Goal: Transaction & Acquisition: Purchase product/service

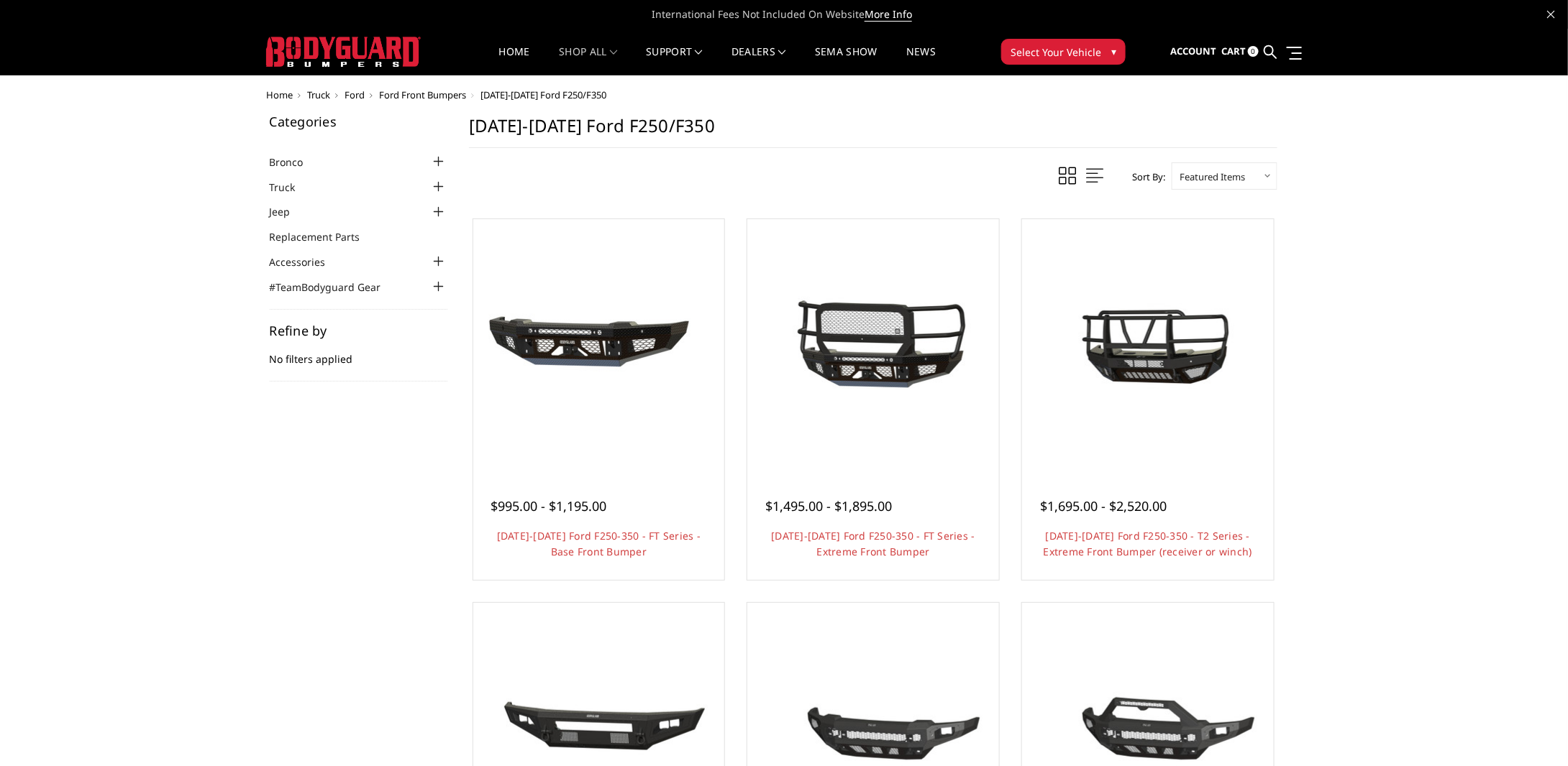
click at [441, 192] on div at bounding box center [439, 187] width 17 height 17
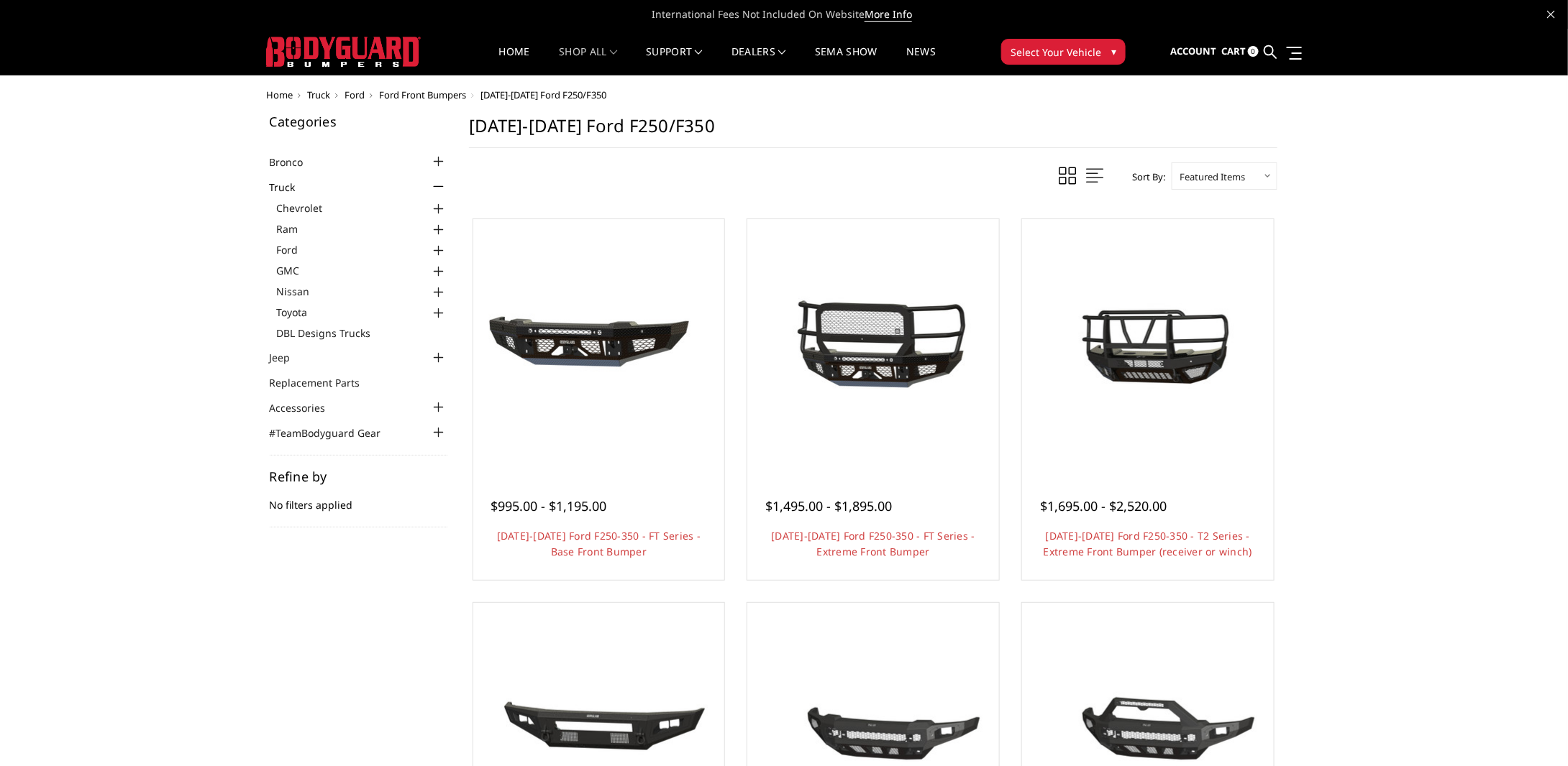
click at [437, 246] on div at bounding box center [439, 251] width 17 height 17
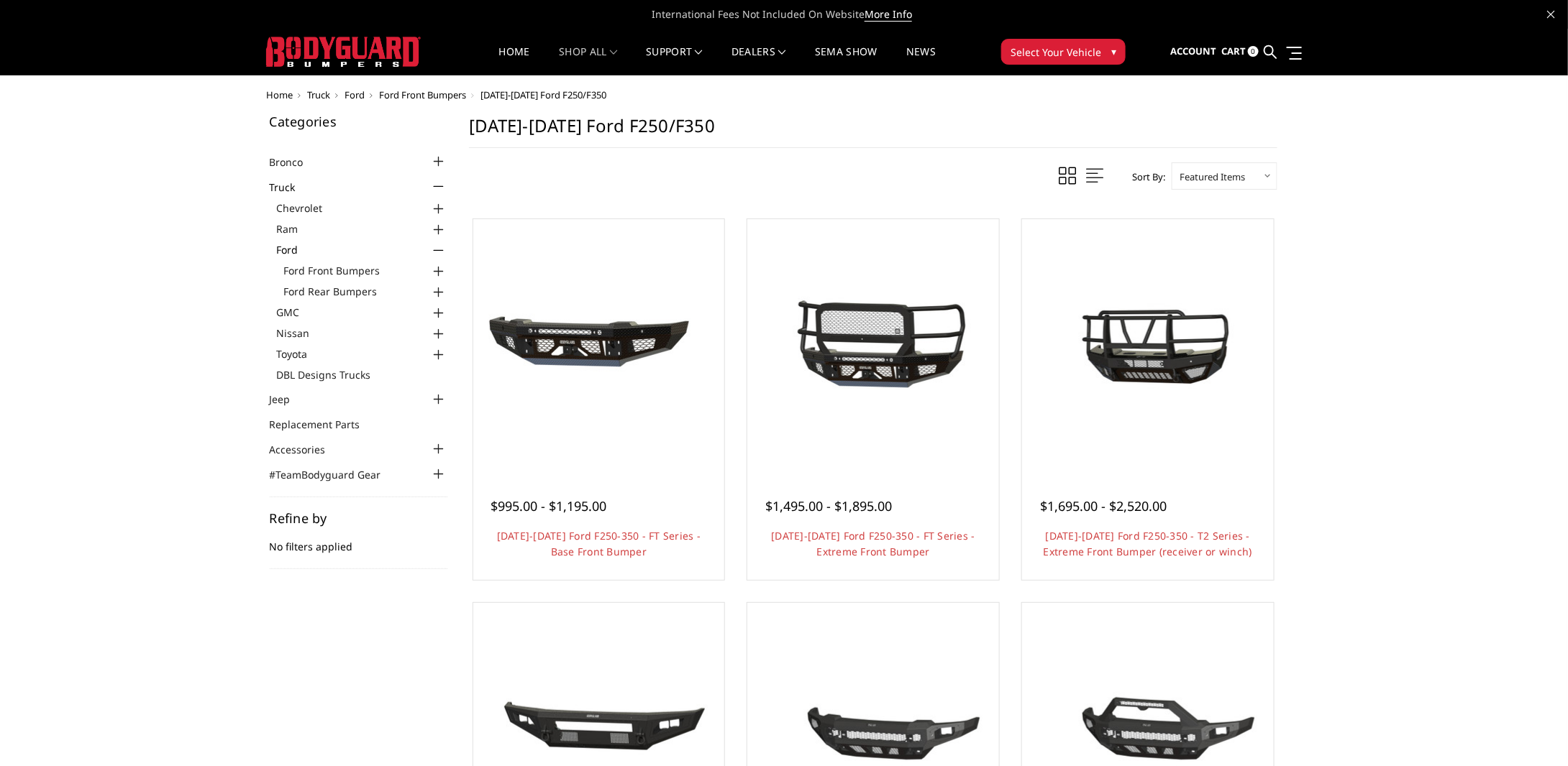
click at [439, 293] on div at bounding box center [439, 293] width 17 height 17
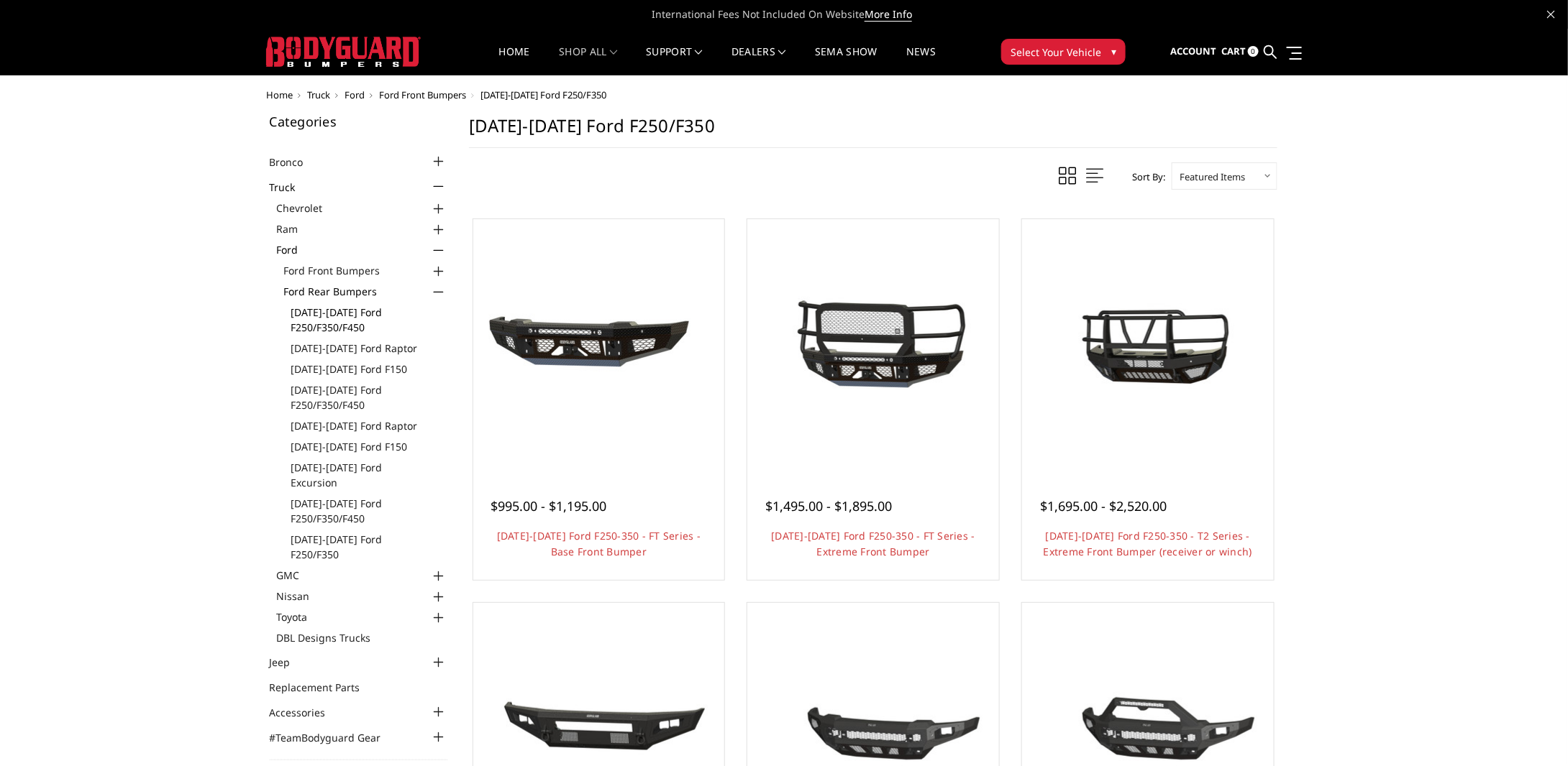
click at [336, 316] on link "[DATE]-[DATE] Ford F250/F350/F450" at bounding box center [369, 319] width 157 height 30
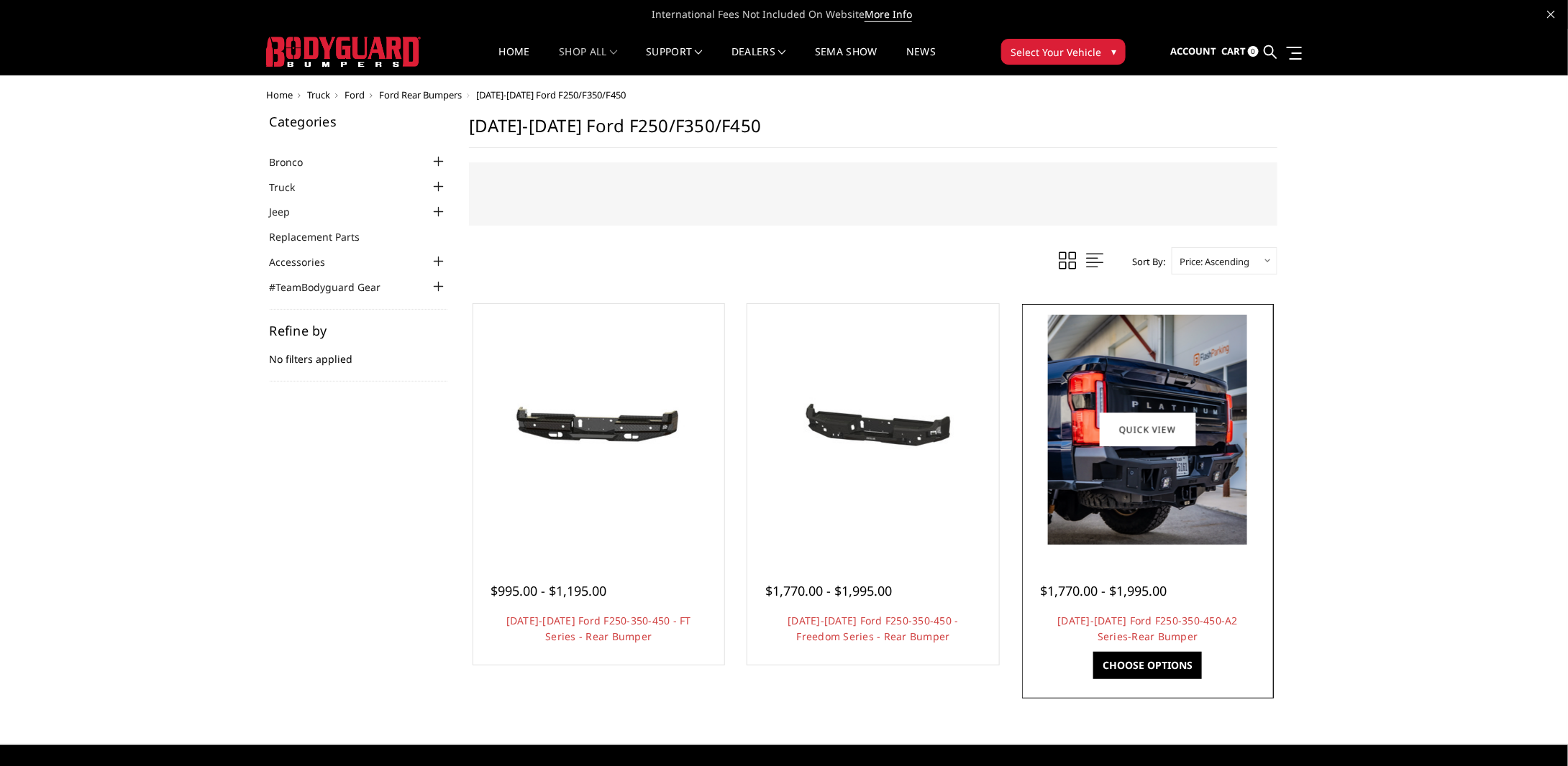
click at [1133, 604] on div "$1,770.00 - $1,995.00 2023-2025 Ford F250-350-450-A2 Series-Rear Bumper | This …" at bounding box center [1148, 606] width 245 height 109
click at [1140, 615] on link "2023-2025 Ford F250-350-450-A2 Series-Rear Bumper" at bounding box center [1148, 629] width 181 height 30
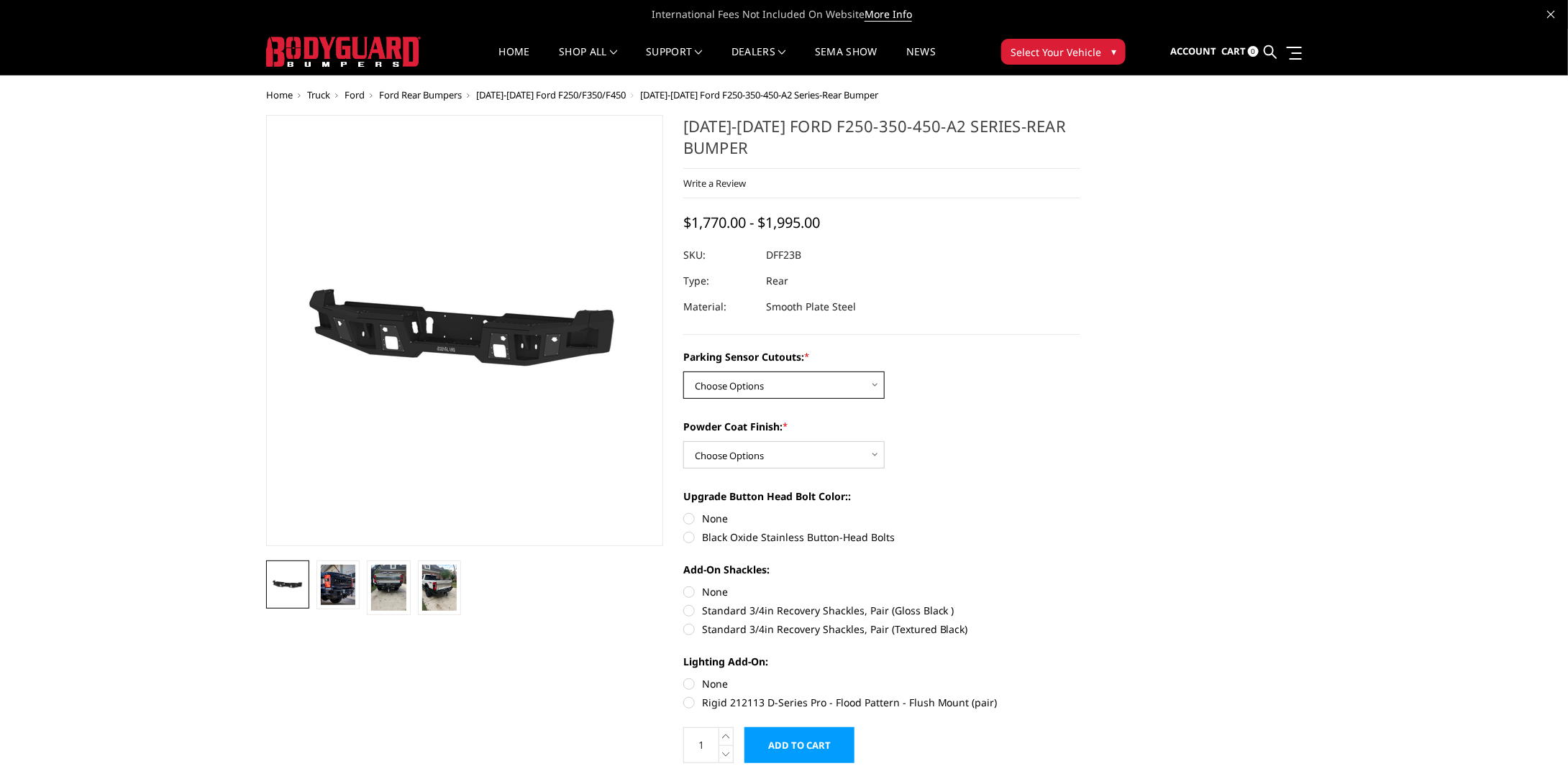
click at [865, 381] on select "Choose Options Yes-With Parking Sensor Cutouts No-Without Parking Sensor Cutouts" at bounding box center [784, 385] width 202 height 27
select select "2436"
click at [683, 371] on select "Choose Options Yes-With Parking Sensor Cutouts No-Without Parking Sensor Cutouts" at bounding box center [784, 385] width 202 height 27
click at [860, 451] on select "Choose Options Bare Metal Textured Black Powder Coat" at bounding box center [784, 455] width 202 height 27
select select "2439"
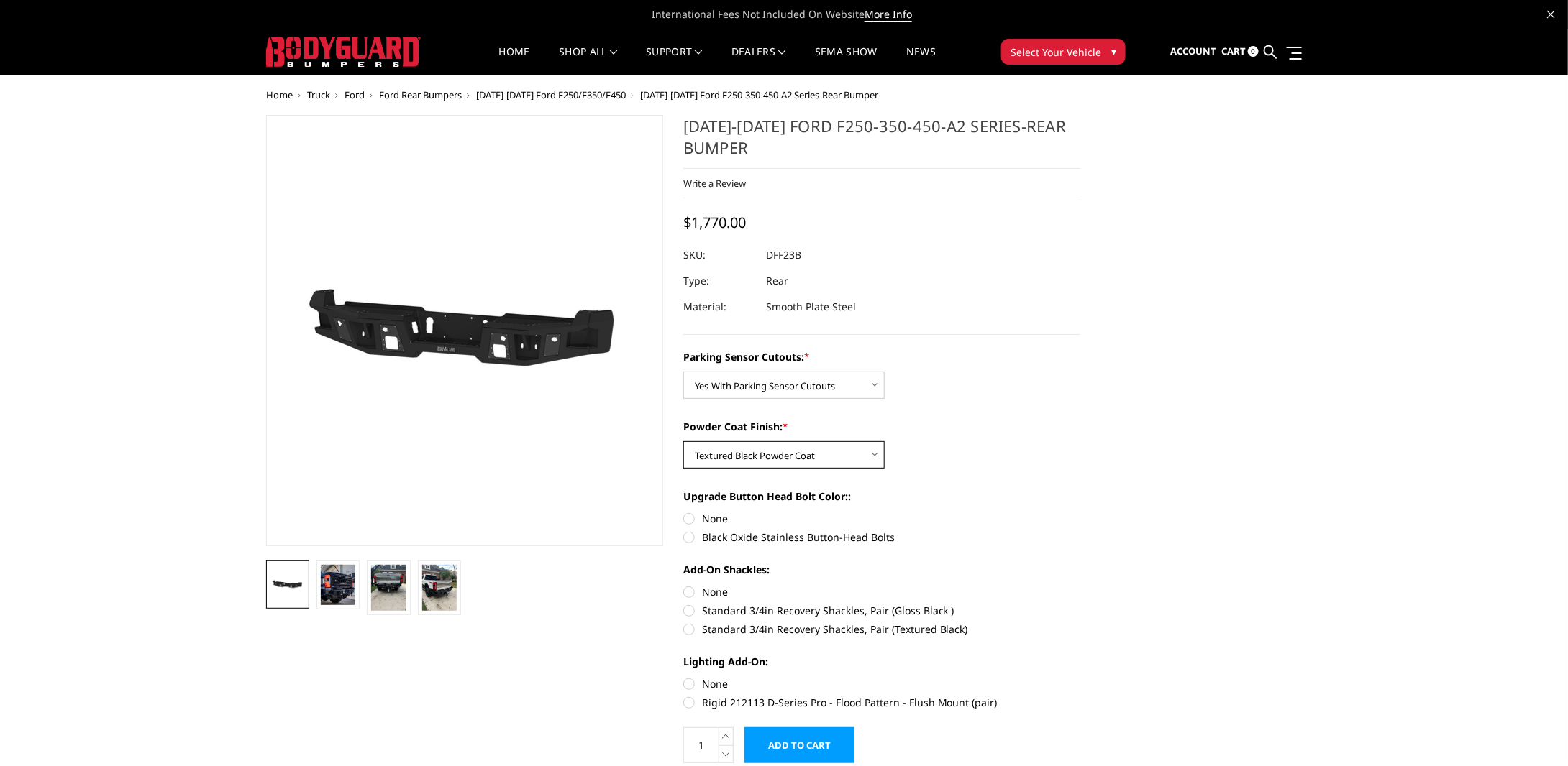
click at [683, 441] on select "Choose Options Bare Metal Textured Black Powder Coat" at bounding box center [784, 455] width 202 height 27
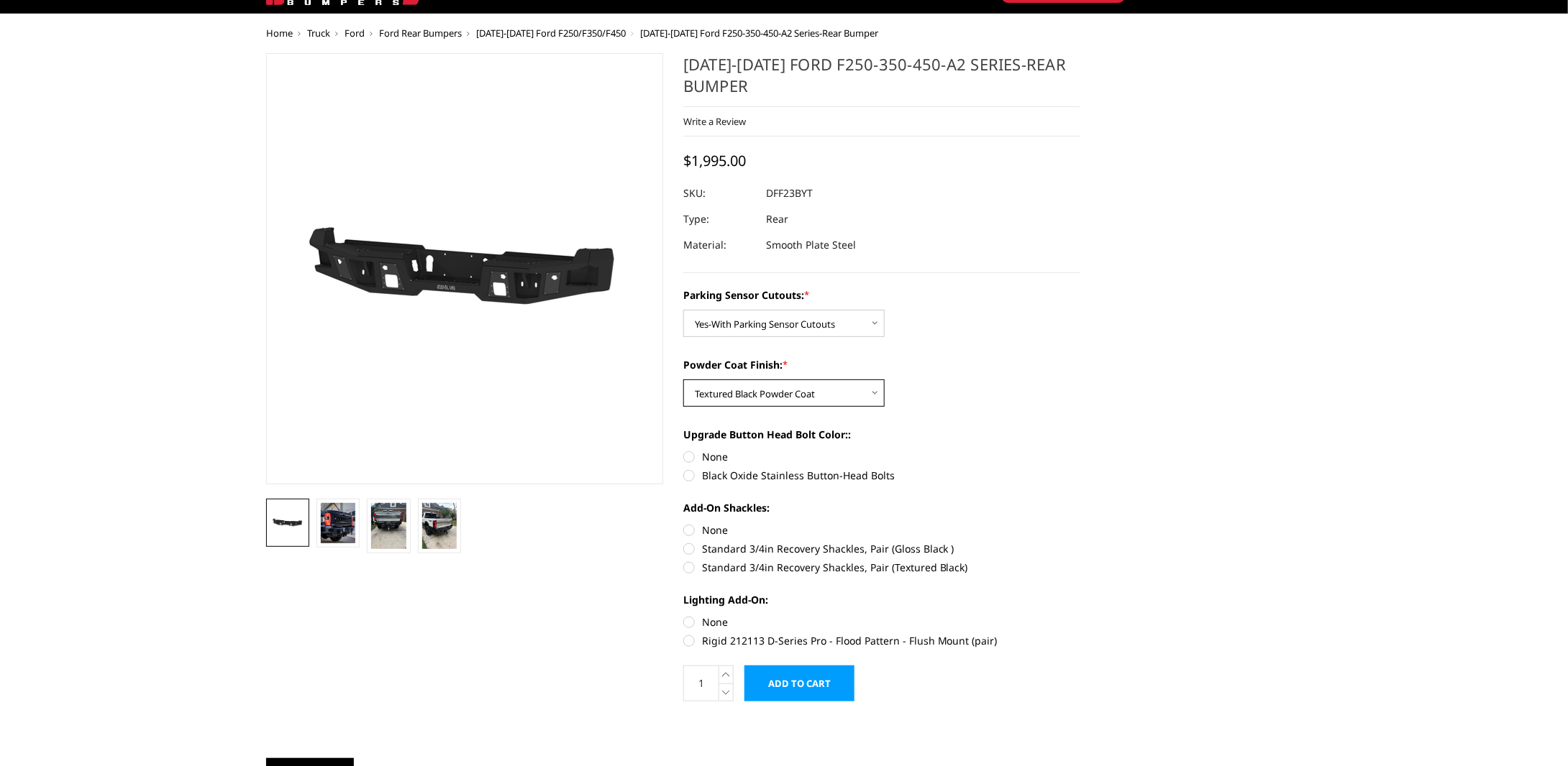
scroll to position [144, 0]
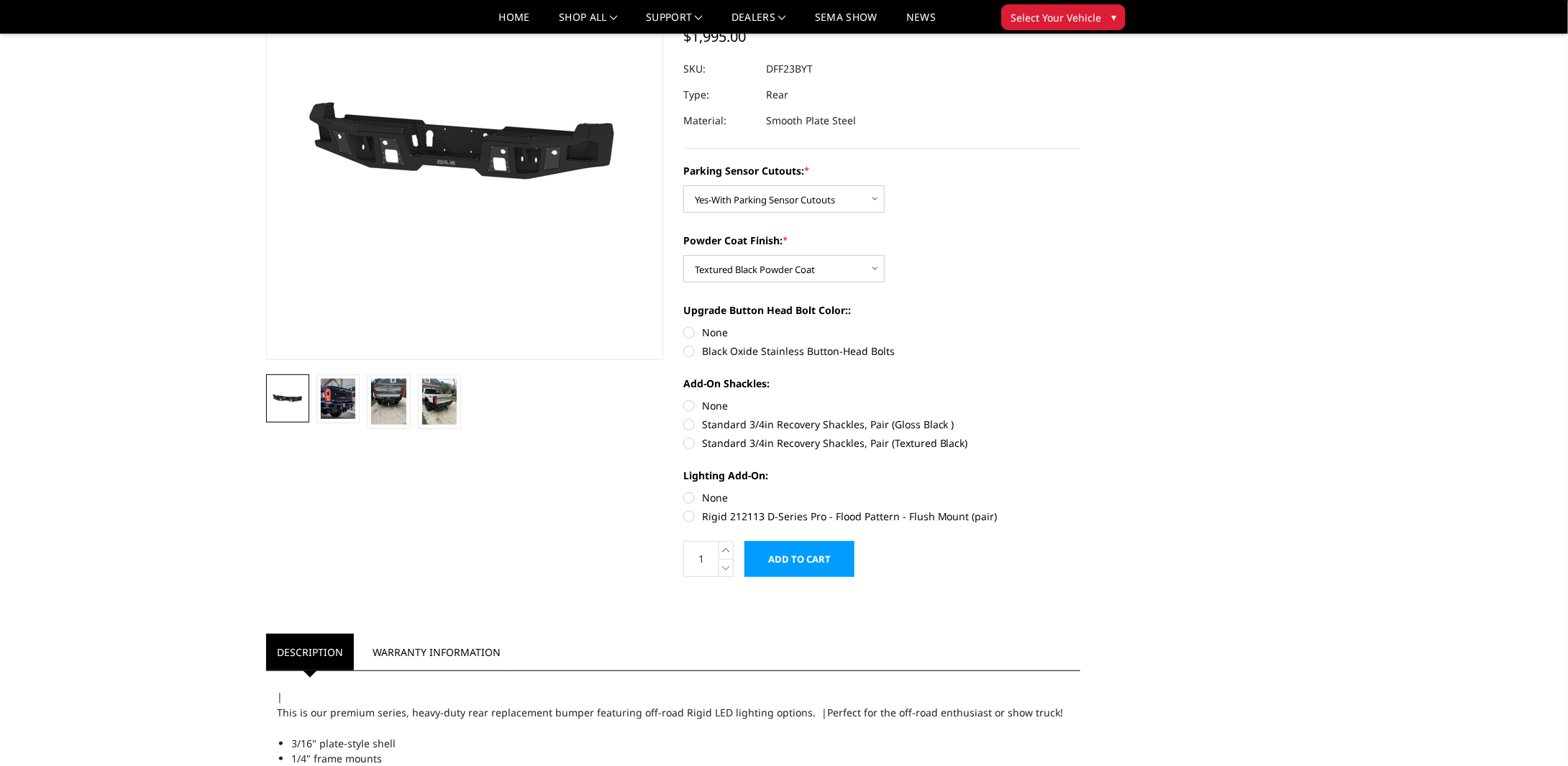
click at [693, 408] on label "None" at bounding box center [882, 406] width 397 height 15
click at [684, 399] on input "None" at bounding box center [683, 399] width 1 height 1
radio input "true"
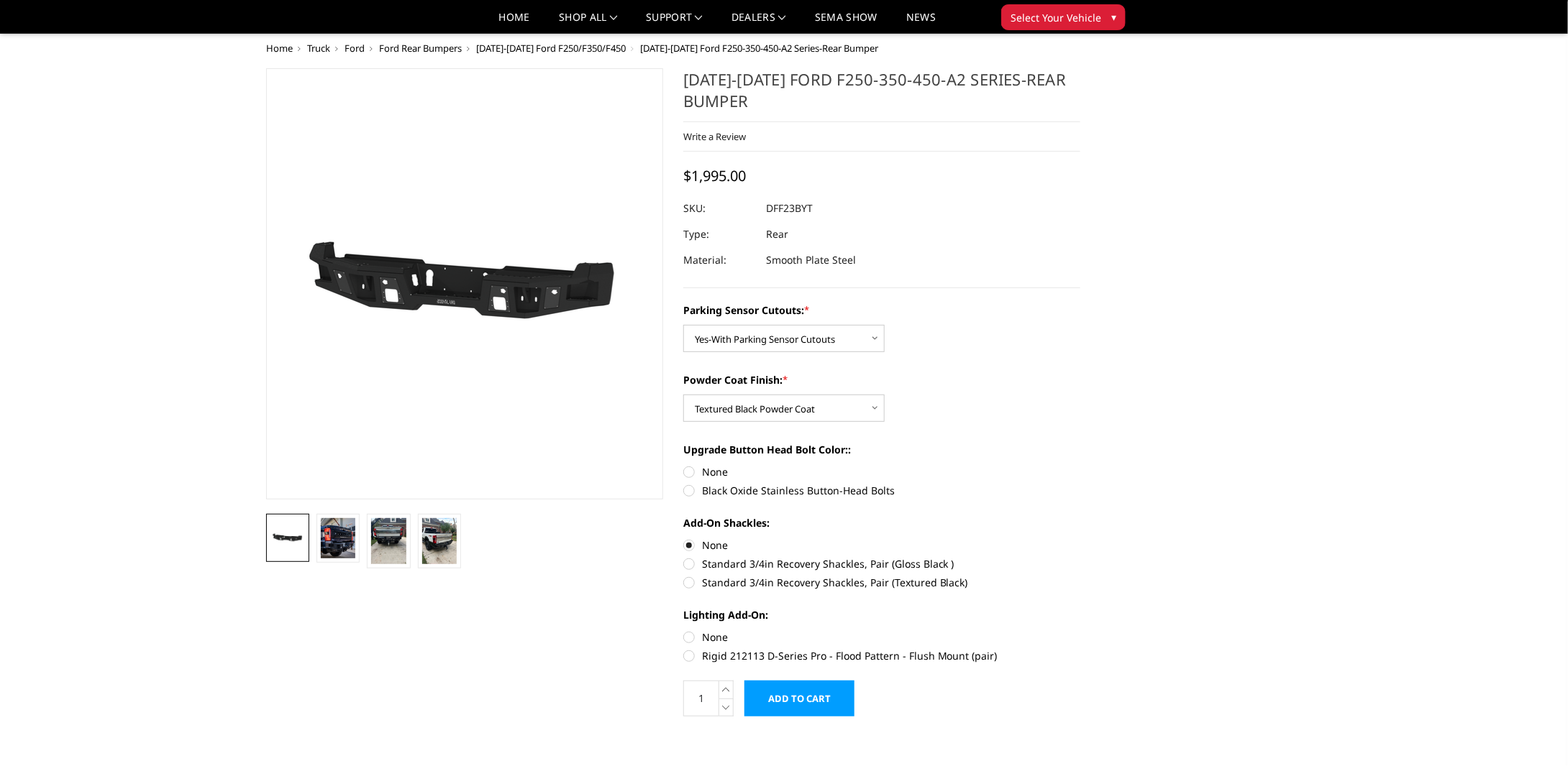
scroll to position [0, 0]
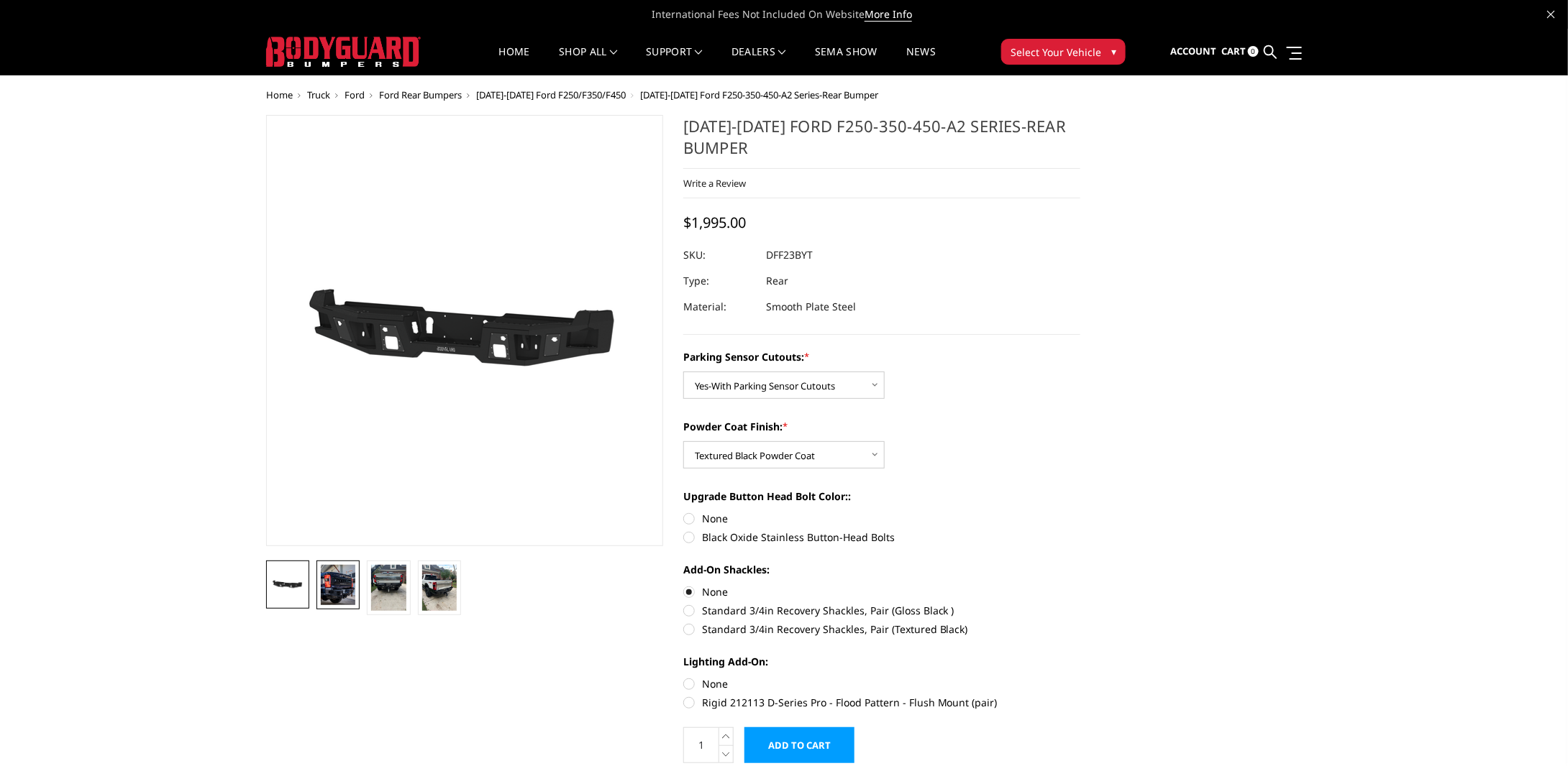
click at [329, 589] on img at bounding box center [338, 585] width 34 height 40
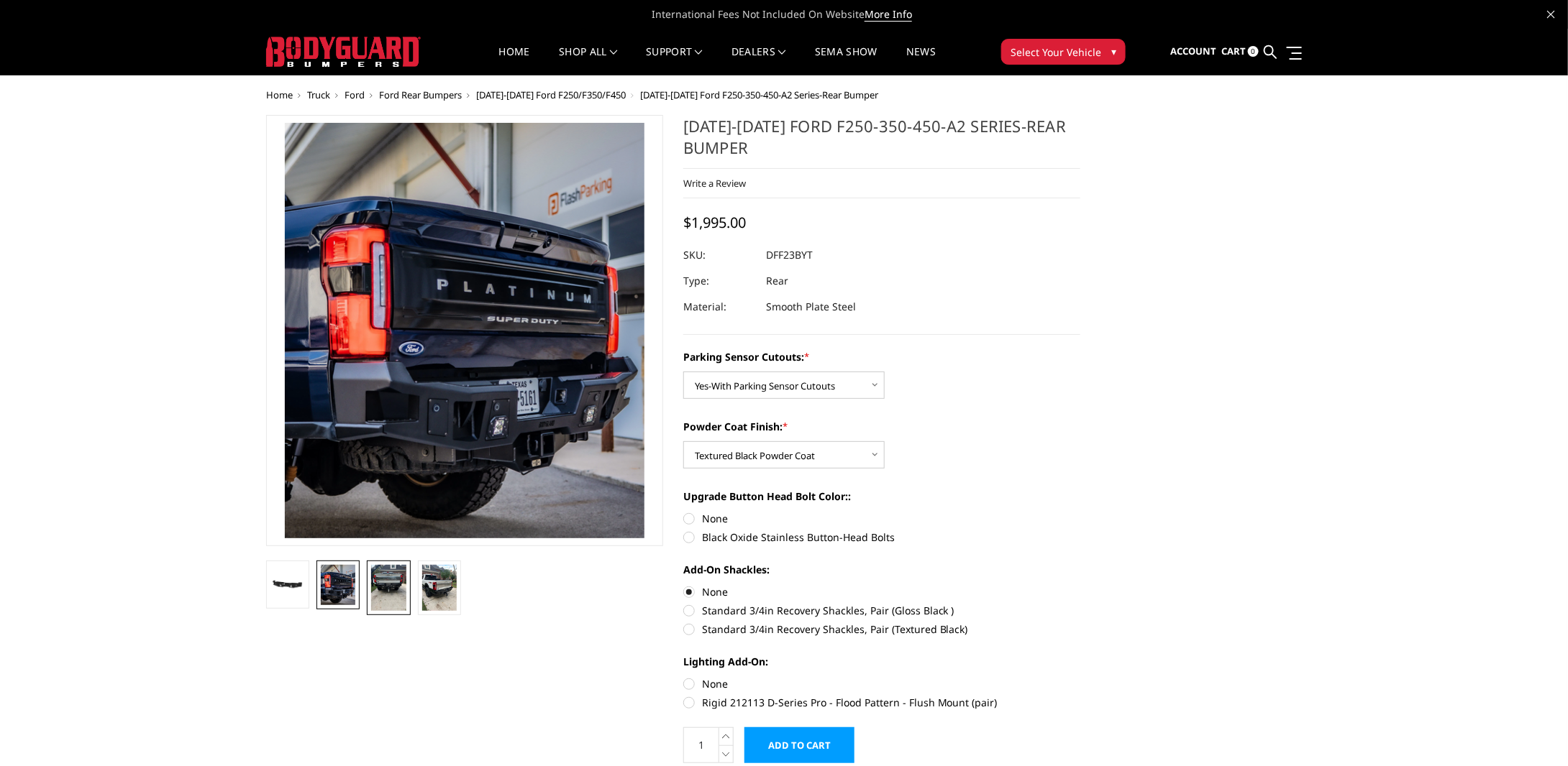
click at [371, 581] on img at bounding box center [388, 588] width 34 height 46
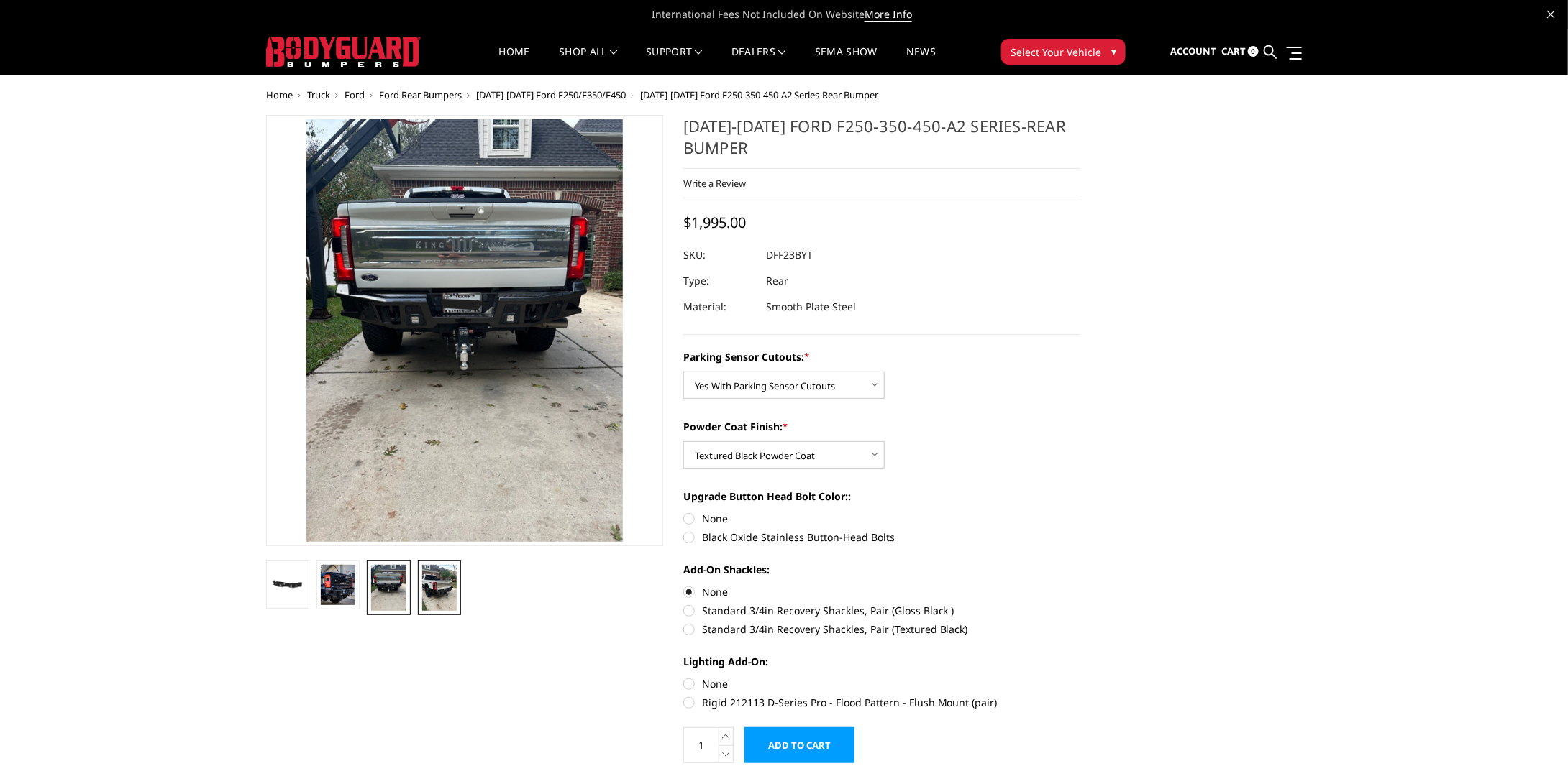
click at [437, 575] on img at bounding box center [439, 588] width 34 height 46
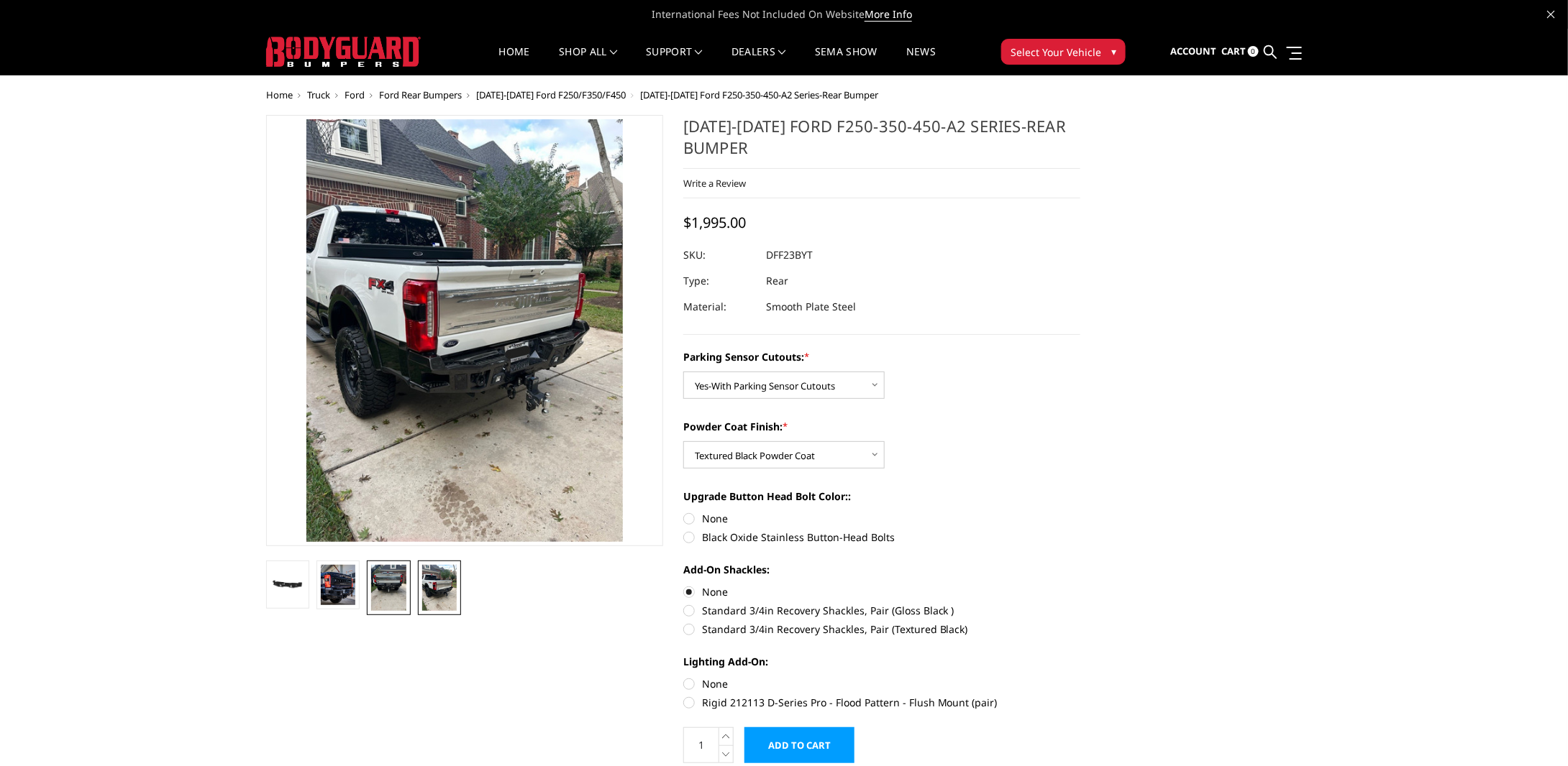
click at [394, 594] on img at bounding box center [388, 588] width 34 height 46
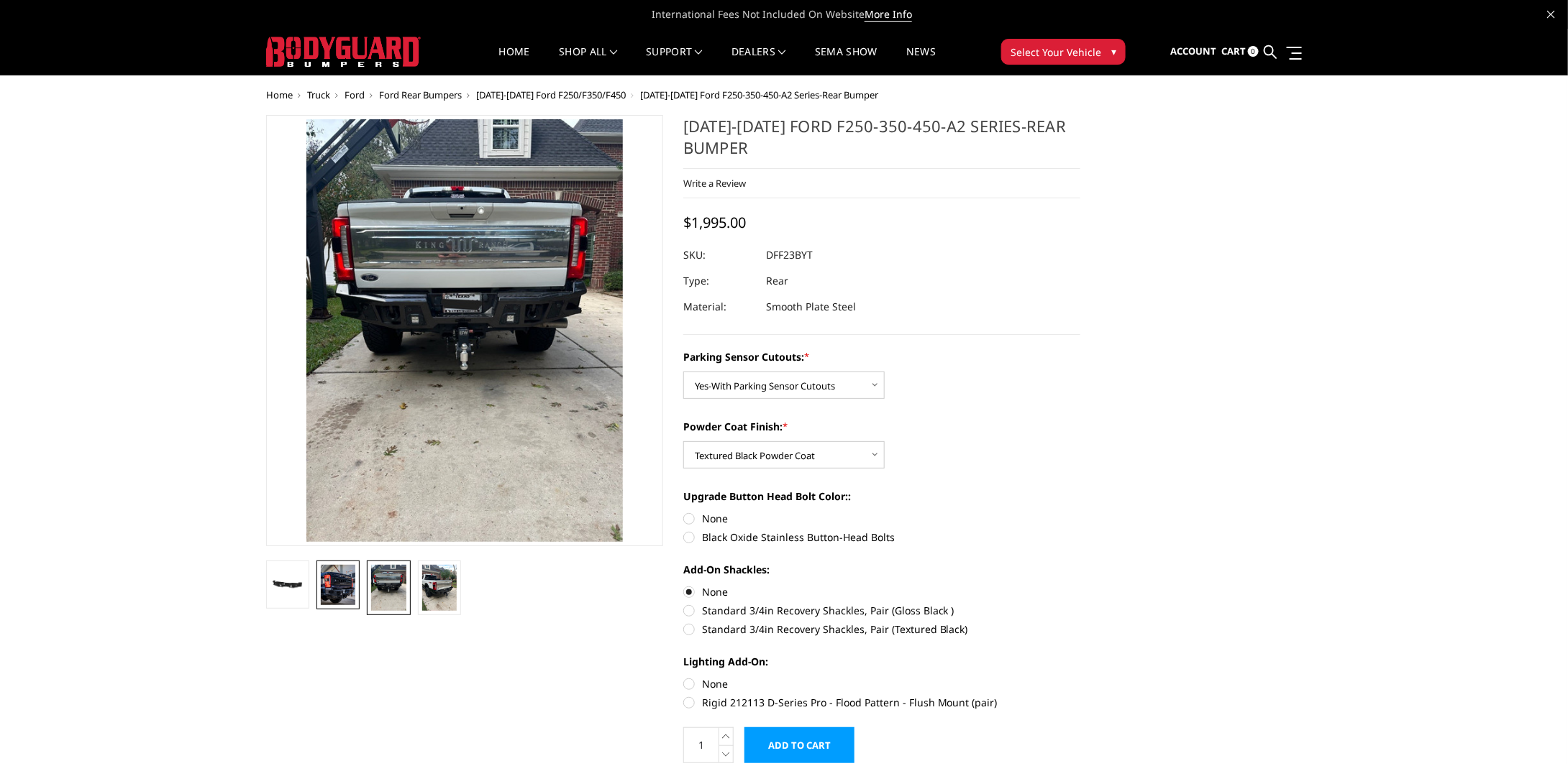
click at [340, 600] on img at bounding box center [338, 585] width 34 height 40
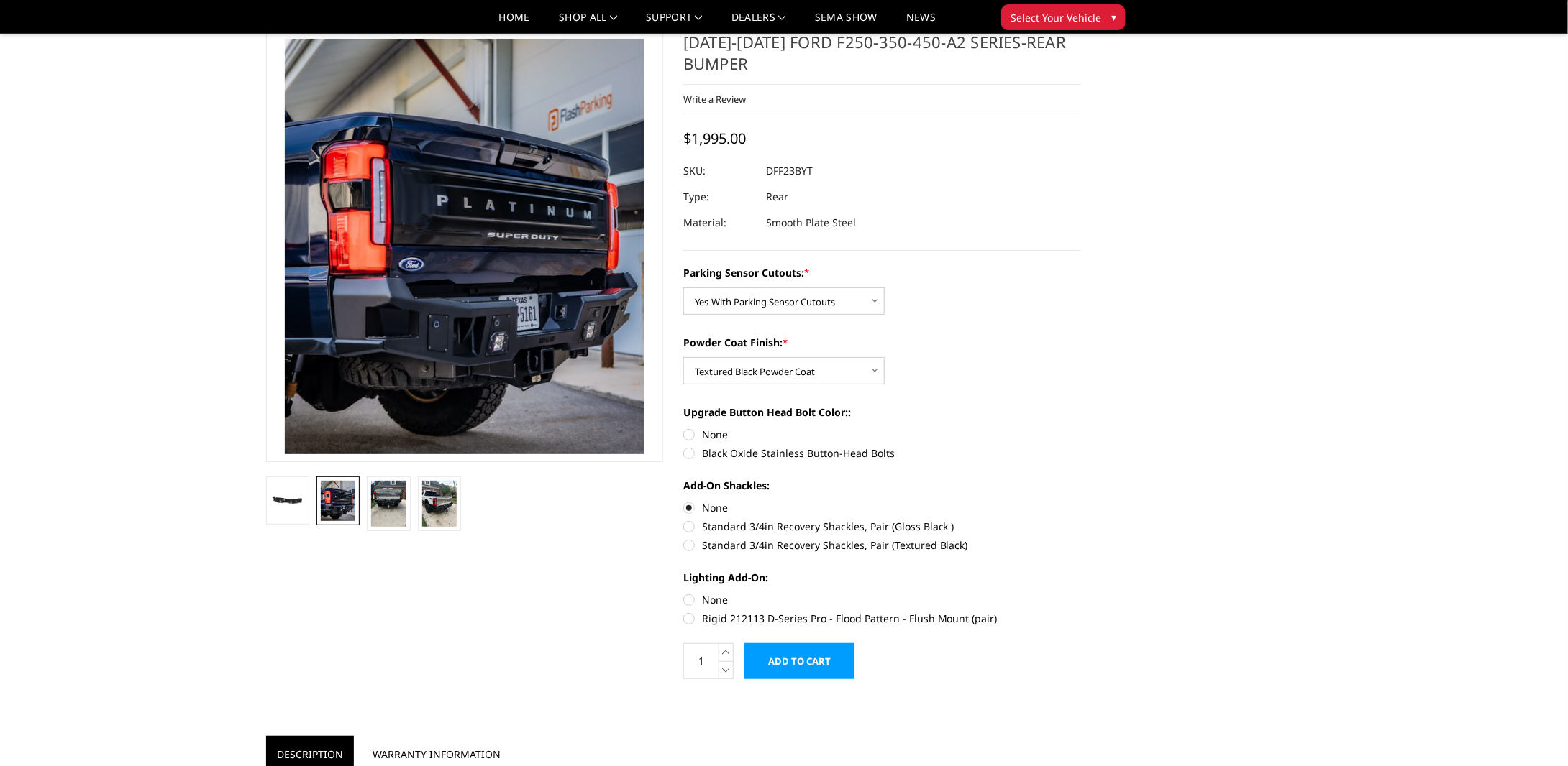
scroll to position [72, 0]
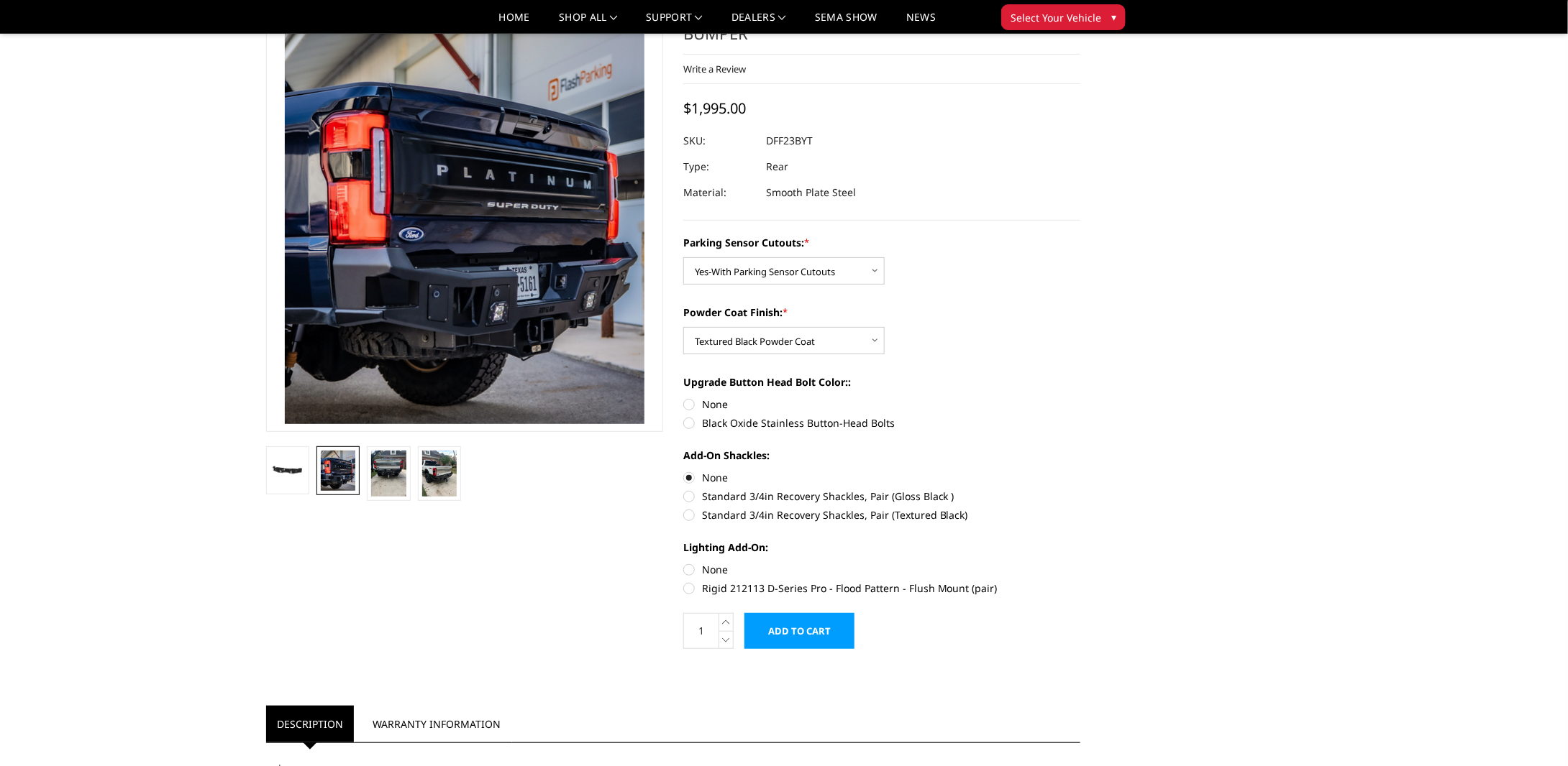
click at [686, 590] on label "Rigid 212113 D-Series Pro - Flood Pattern - Flush Mount (pair)" at bounding box center [882, 588] width 397 height 15
click at [1080, 563] on input "Rigid 212113 D-Series Pro - Flood Pattern - Flush Mount (pair)" at bounding box center [1080, 562] width 1 height 1
radio input "true"
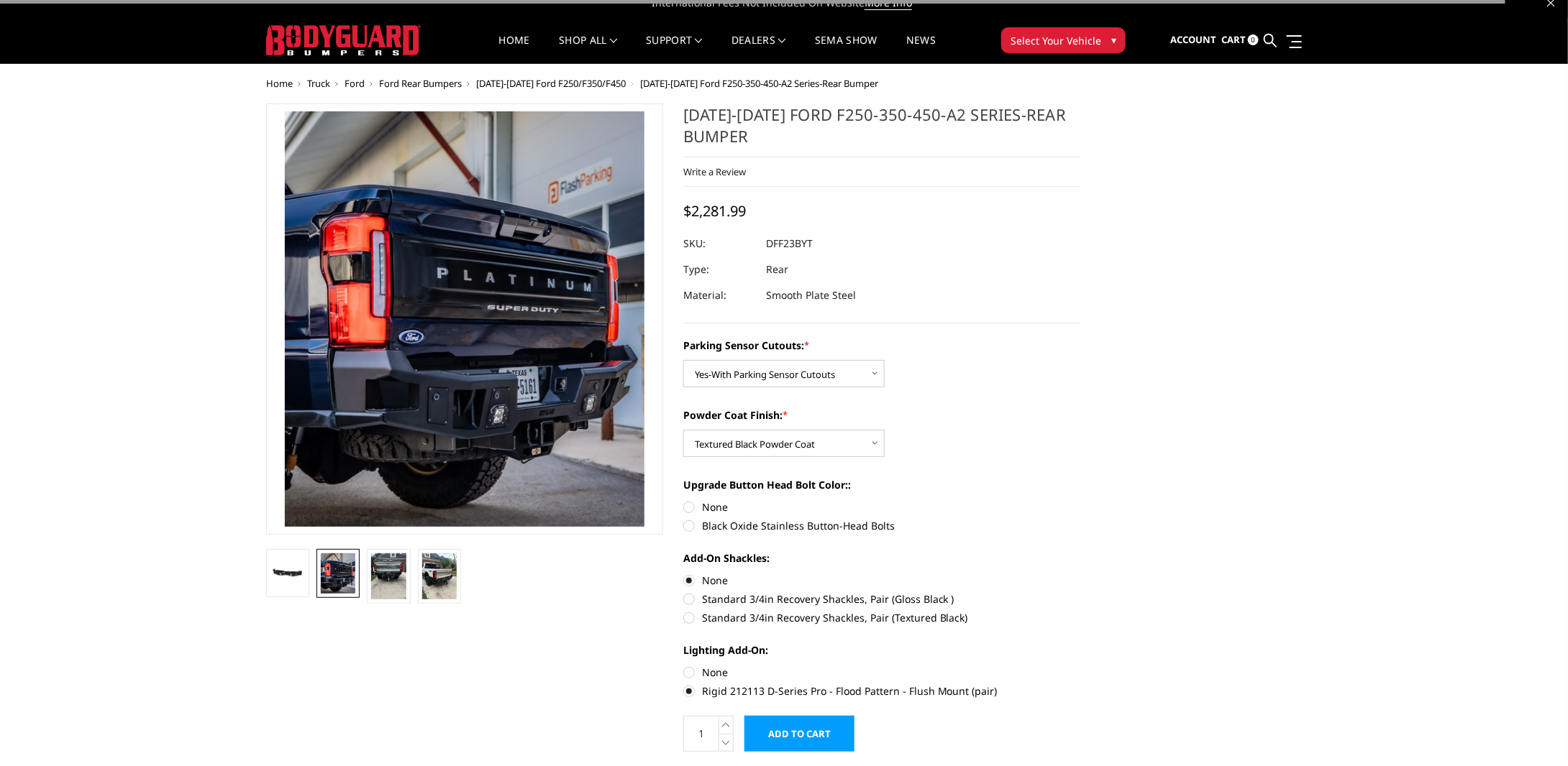
scroll to position [0, 0]
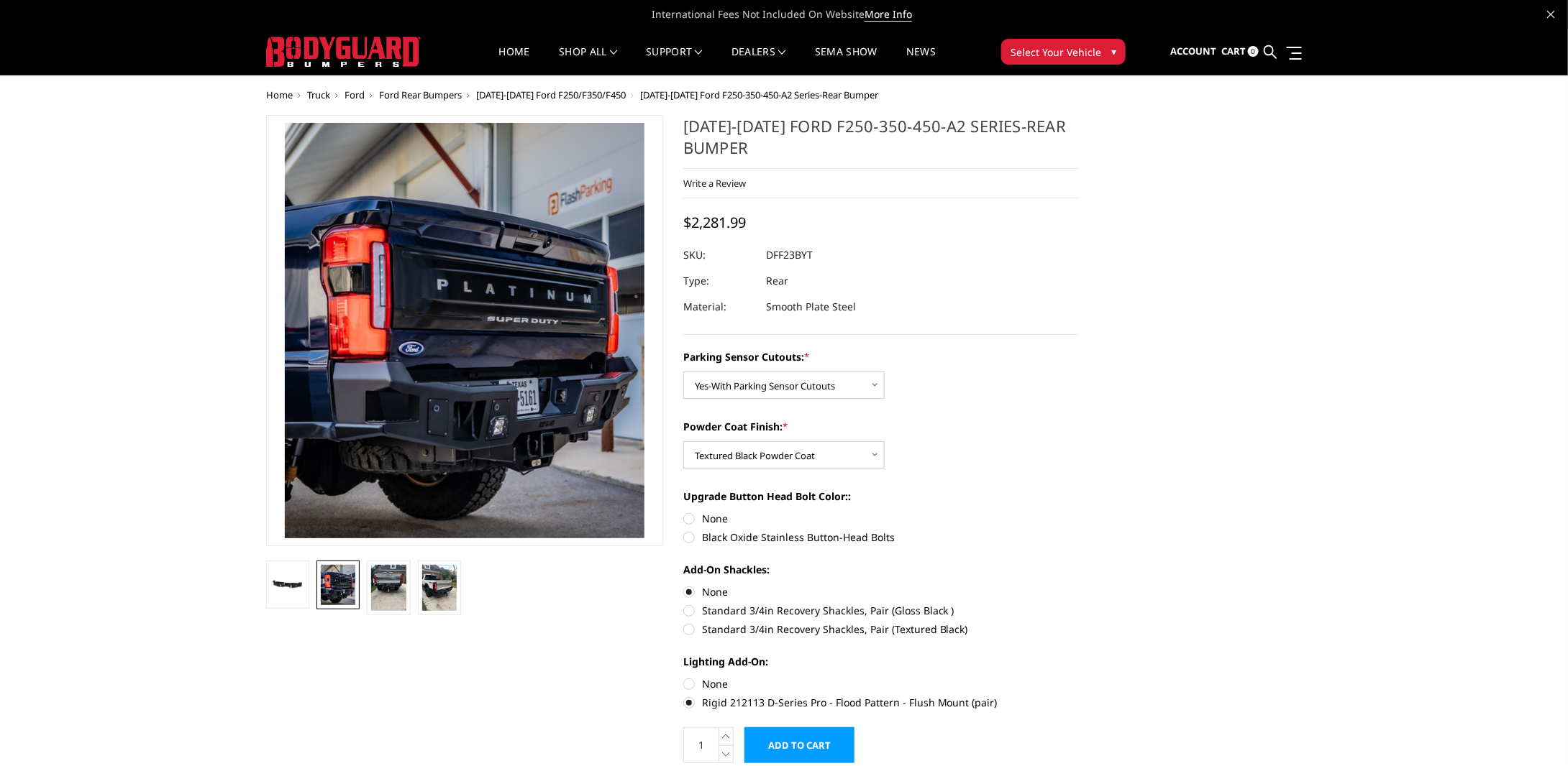
click at [692, 538] on label "Black Oxide Stainless Button-Head Bolts" at bounding box center [882, 536] width 397 height 15
click at [1080, 511] on input "Black Oxide Stainless Button-Head Bolts" at bounding box center [1080, 511] width 1 height 1
radio input "true"
click at [689, 515] on label "None" at bounding box center [882, 518] width 397 height 15
click at [684, 511] on input "None" at bounding box center [683, 511] width 1 height 1
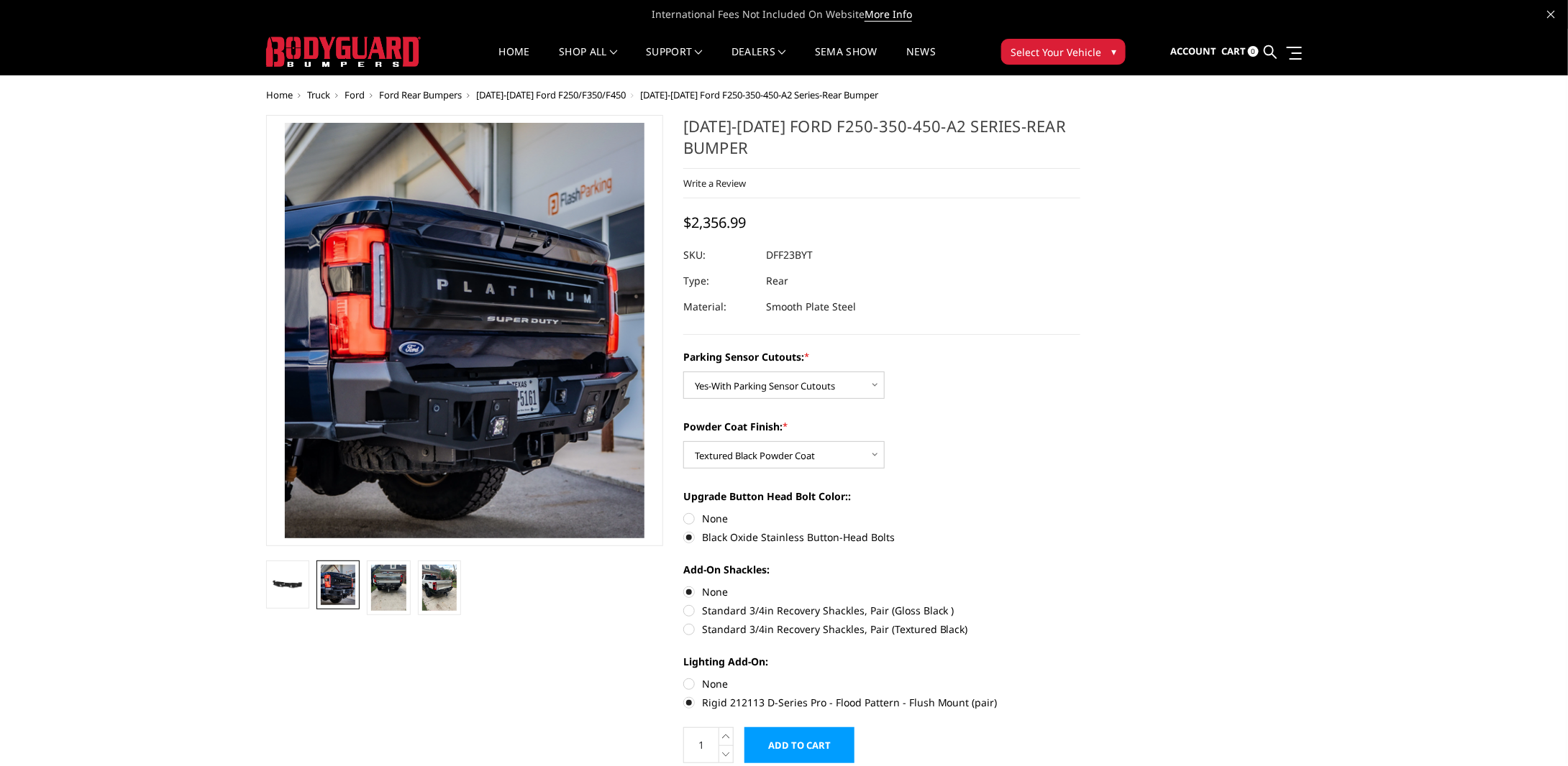
radio input "true"
click at [693, 539] on label "Black Oxide Stainless Button-Head Bolts" at bounding box center [882, 536] width 397 height 15
click at [1080, 511] on input "Black Oxide Stainless Button-Head Bolts" at bounding box center [1080, 511] width 1 height 1
radio input "true"
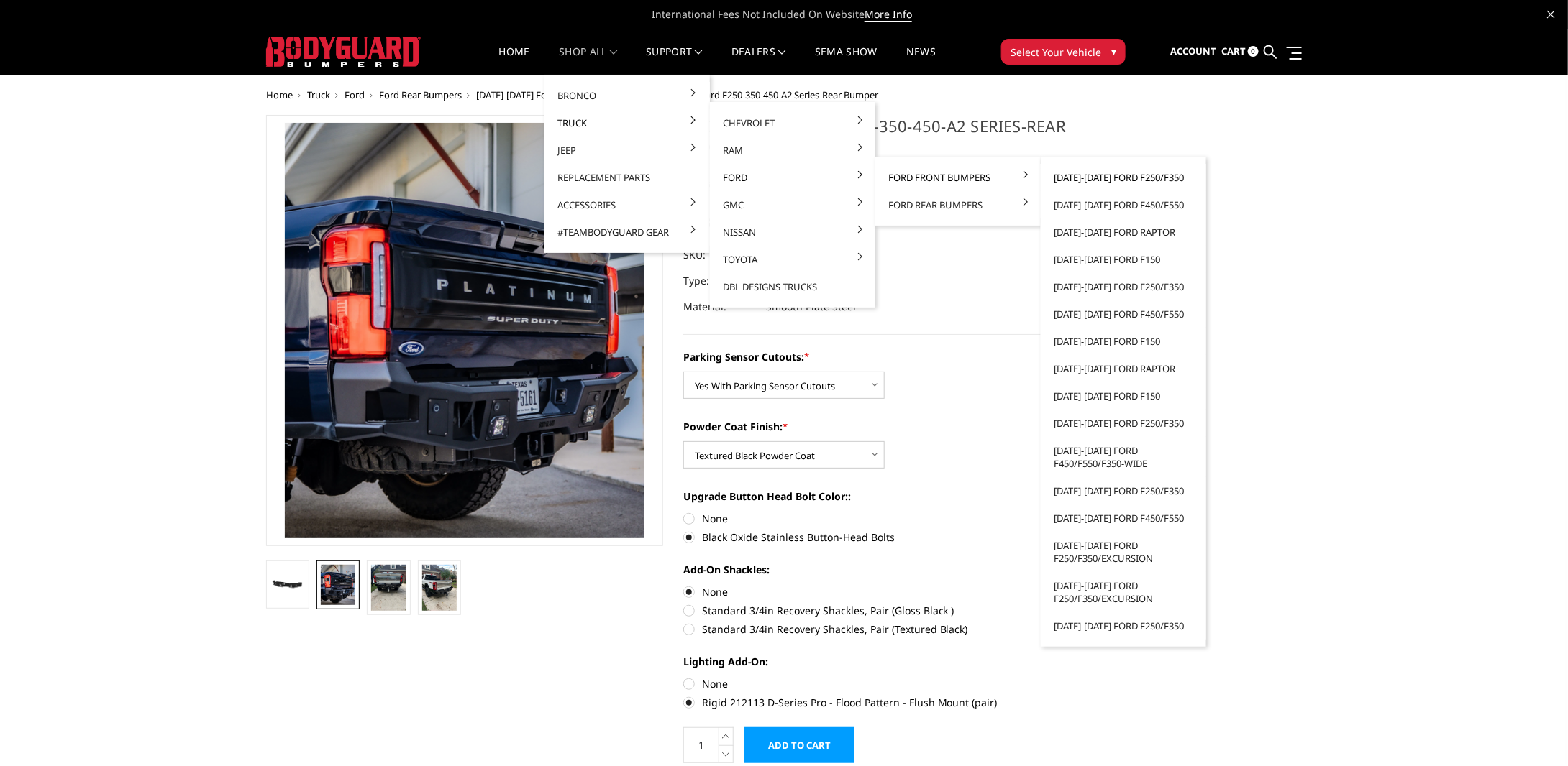
click at [1102, 181] on link "[DATE]-[DATE] Ford F250/F350" at bounding box center [1123, 177] width 154 height 27
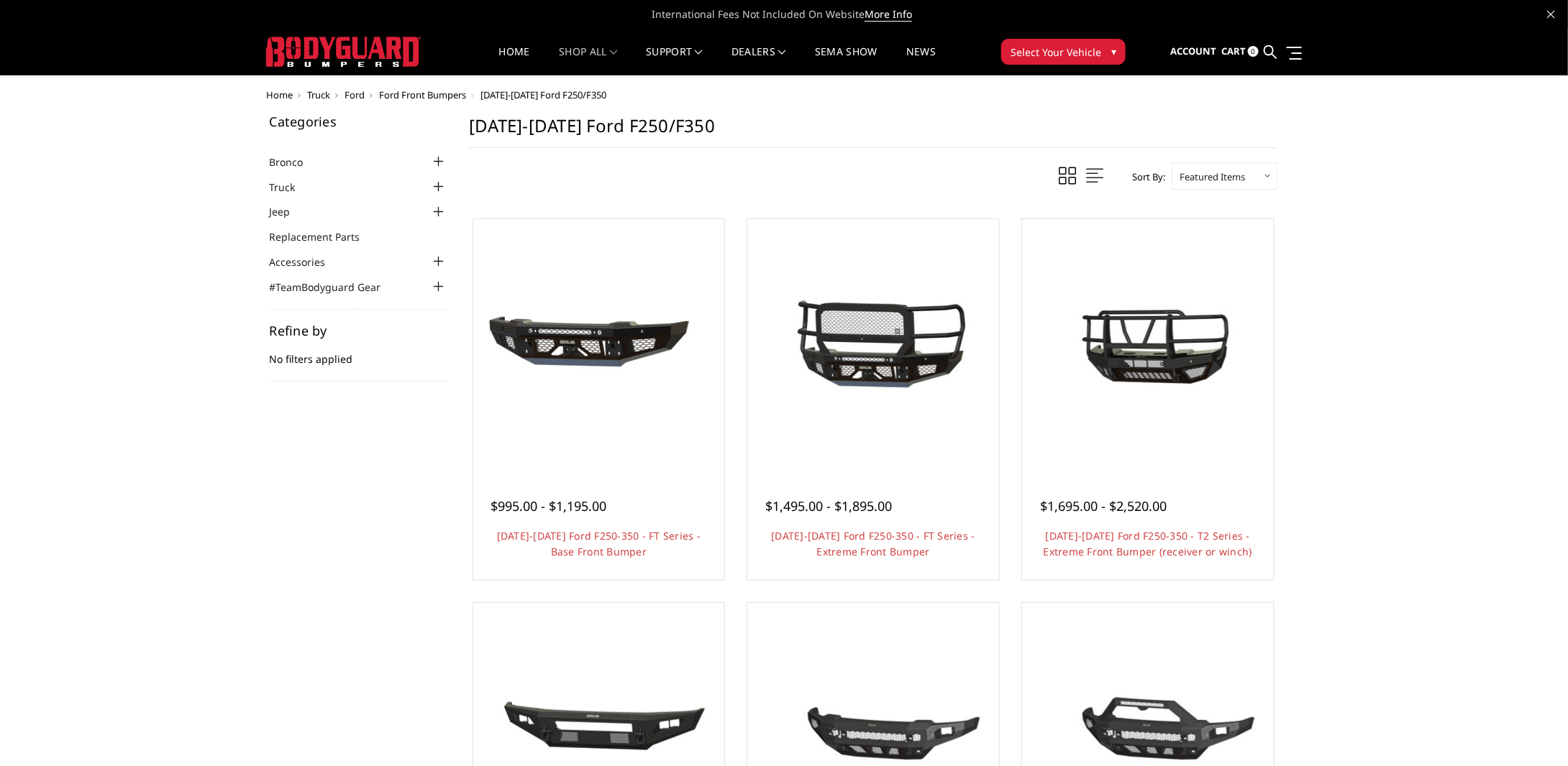
click at [442, 190] on div at bounding box center [439, 187] width 17 height 17
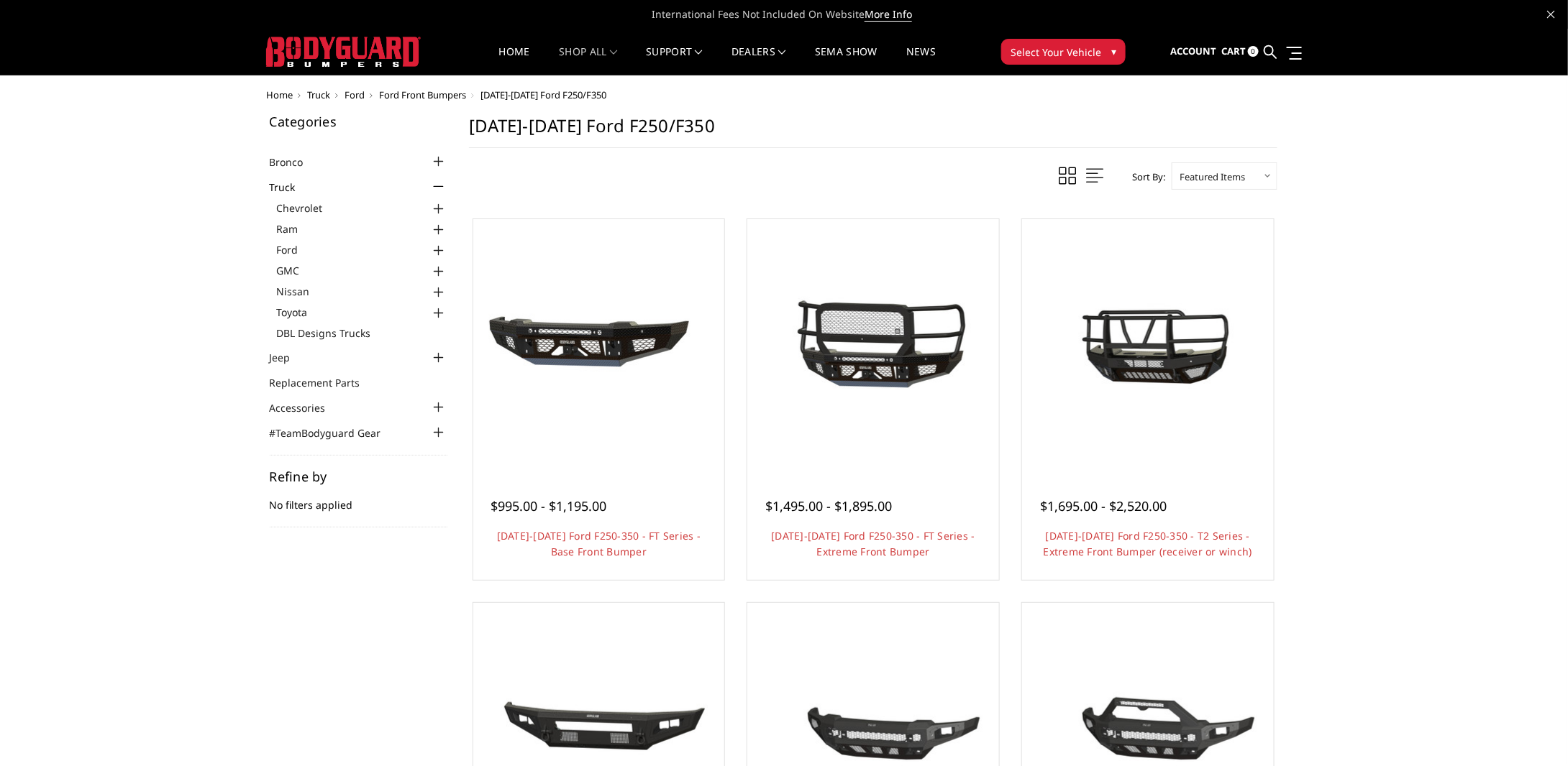
click at [444, 254] on div at bounding box center [439, 251] width 17 height 17
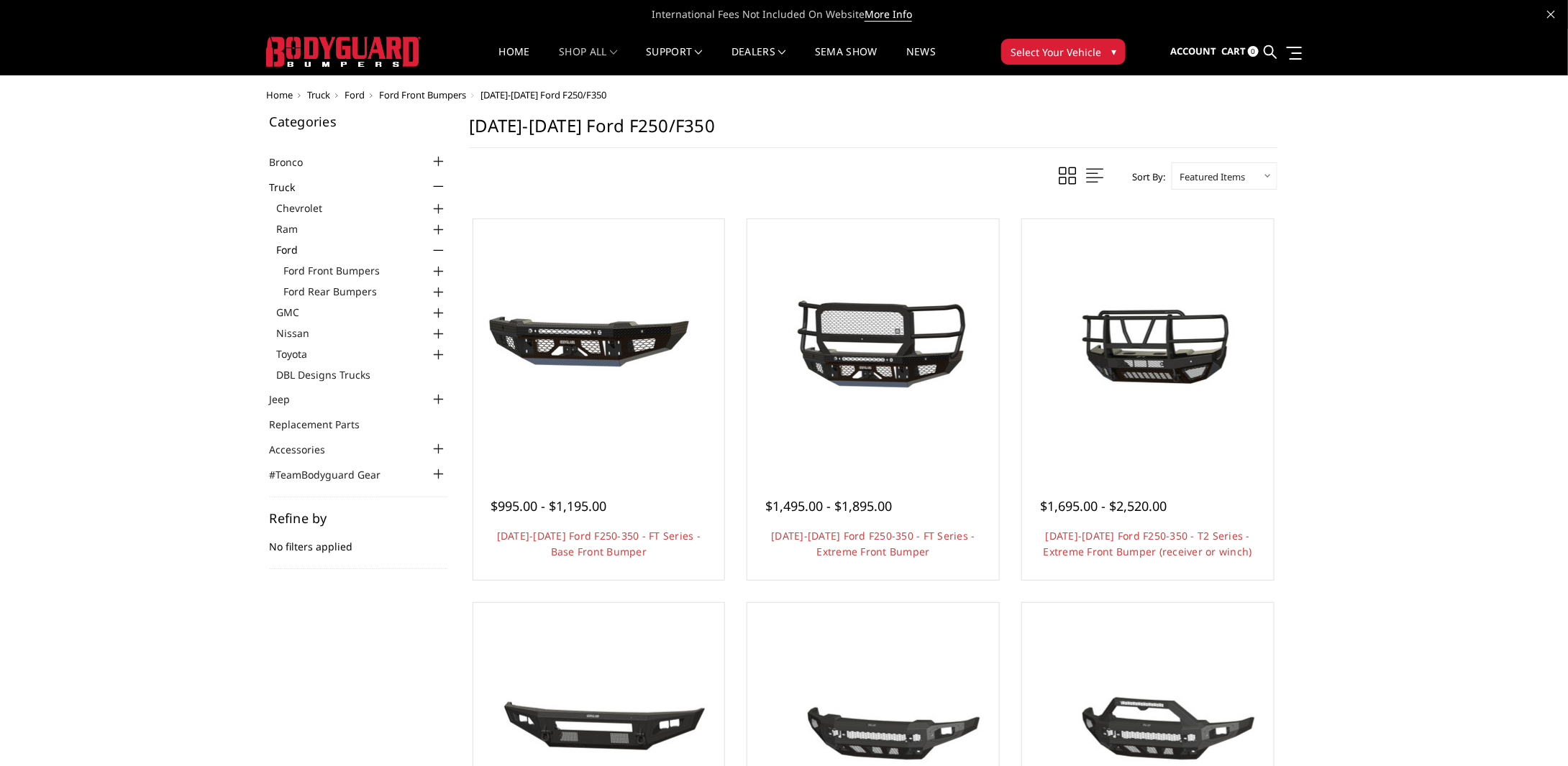
click at [437, 272] on div at bounding box center [439, 272] width 17 height 17
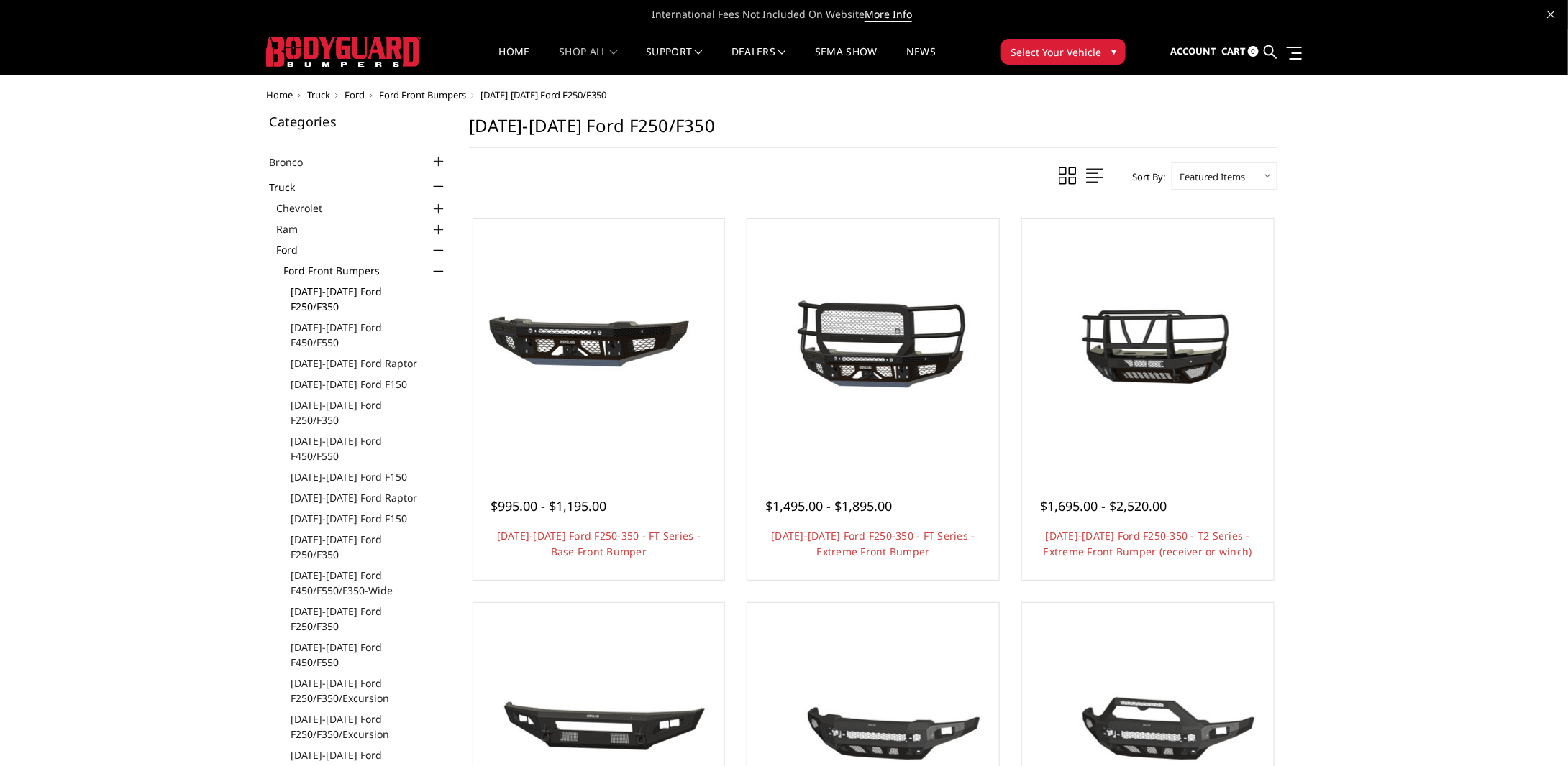
click at [378, 293] on link "[DATE]-[DATE] Ford F250/F350" at bounding box center [369, 299] width 157 height 30
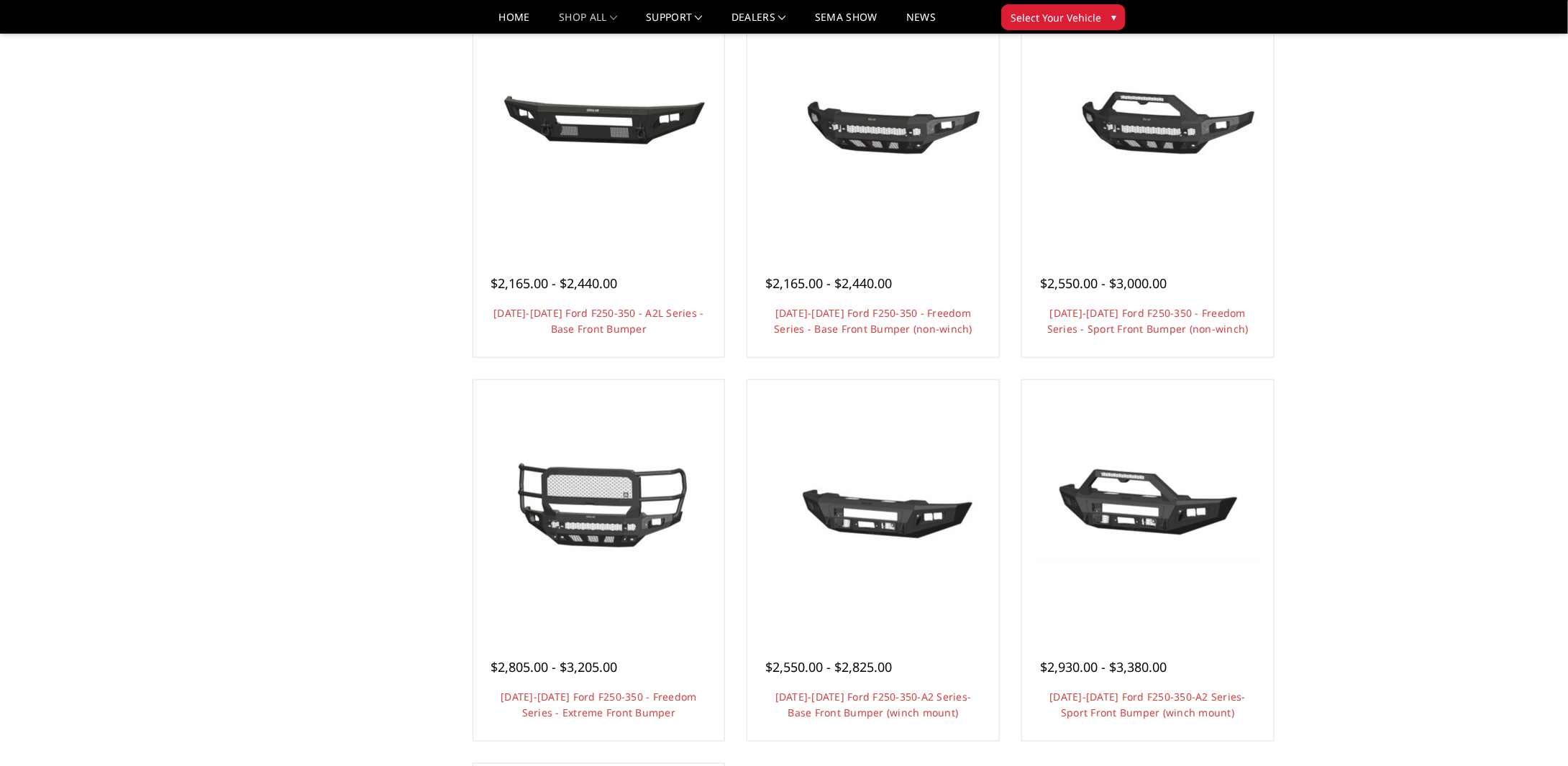
scroll to position [575, 0]
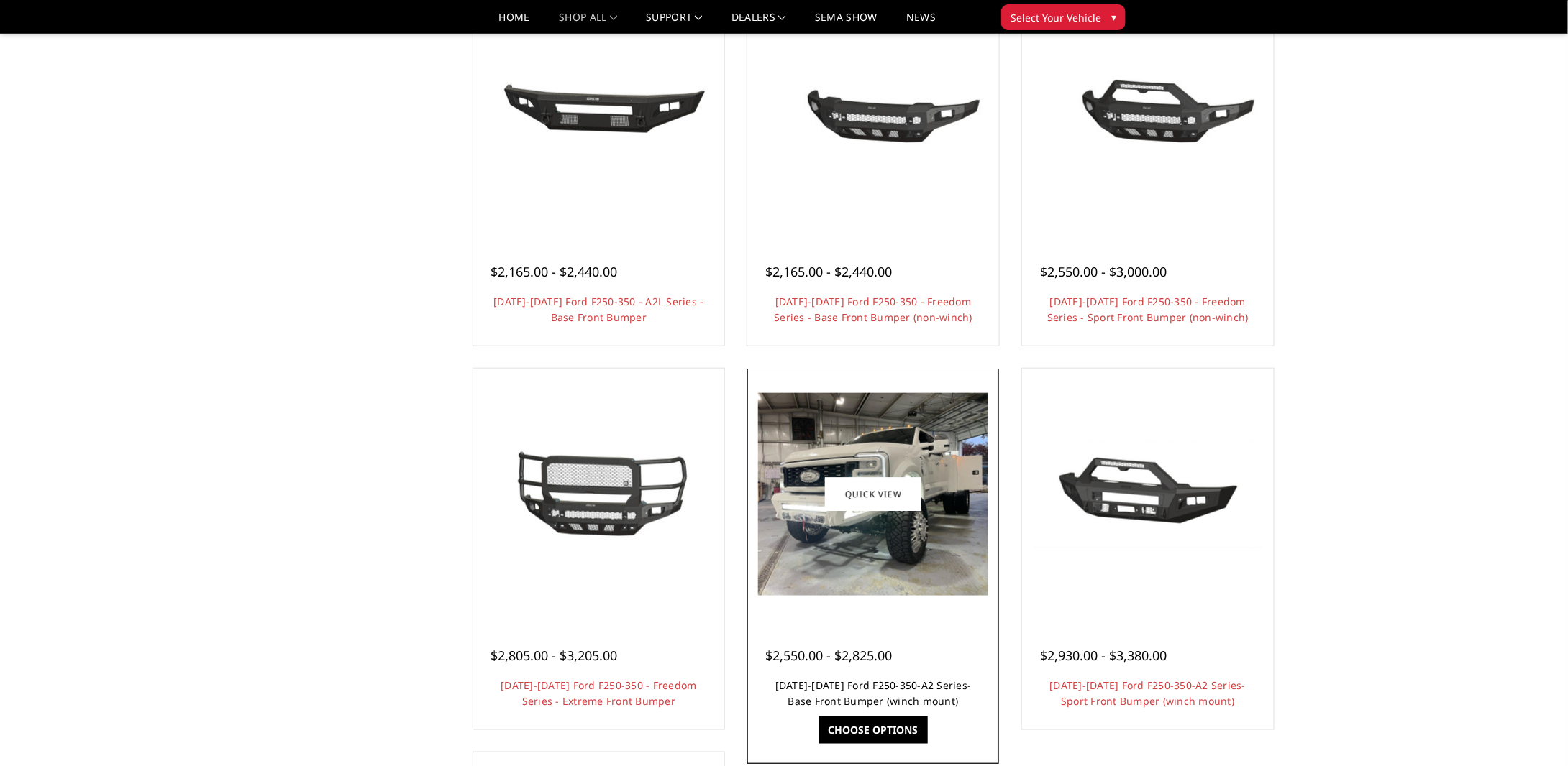
click at [896, 683] on link "[DATE]-[DATE] Ford F250-350-A2 Series-Base Front Bumper (winch mount)" at bounding box center [873, 694] width 196 height 30
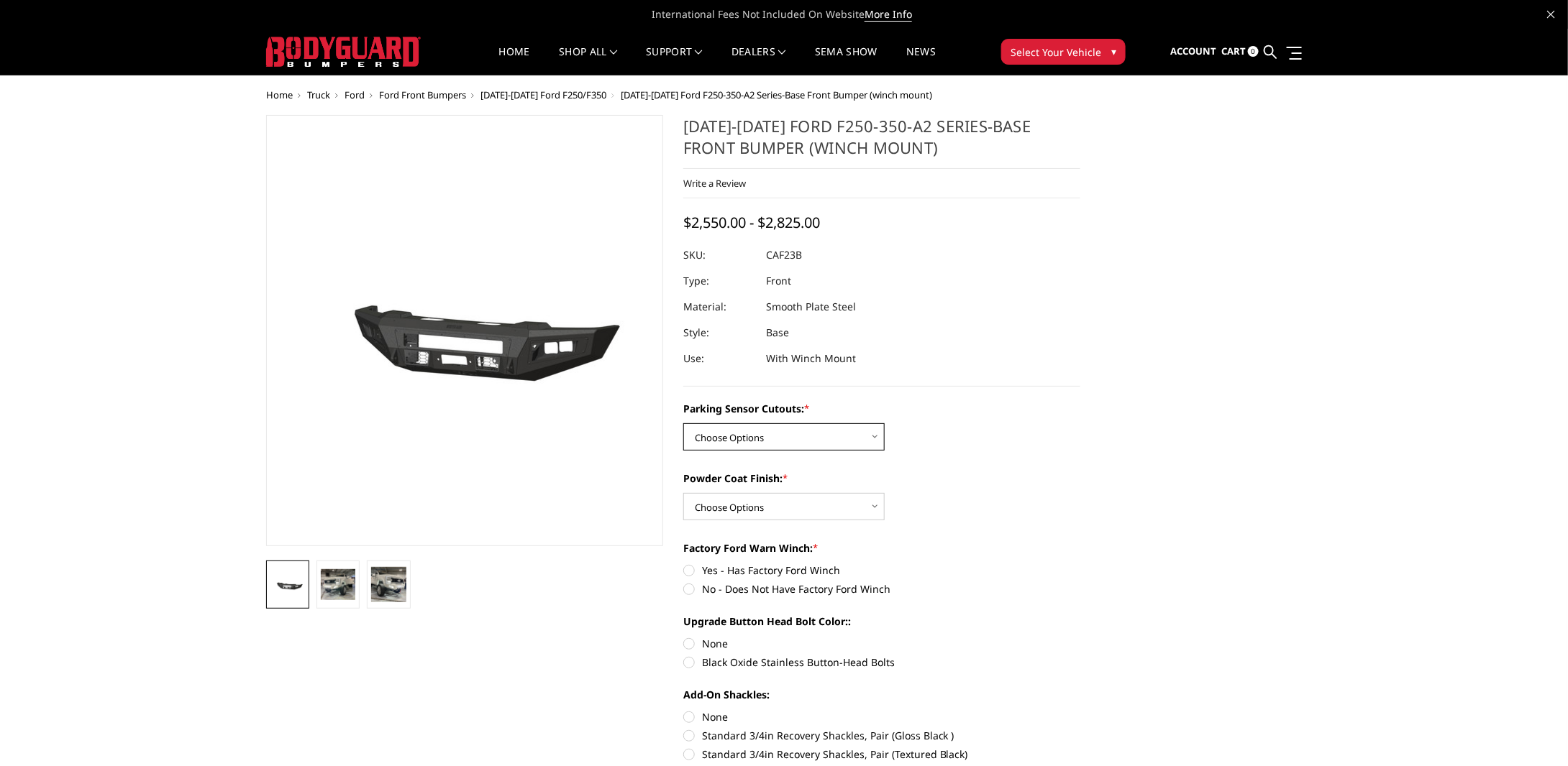
click at [783, 439] on select "Choose Options No-Without Parking Sensor Cutouts Yes-With Parking Sensor Cutouts" at bounding box center [784, 437] width 202 height 27
select select "2399"
click at [683, 423] on select "Choose Options No-Without Parking Sensor Cutouts Yes-With Parking Sensor Cutouts" at bounding box center [784, 437] width 202 height 27
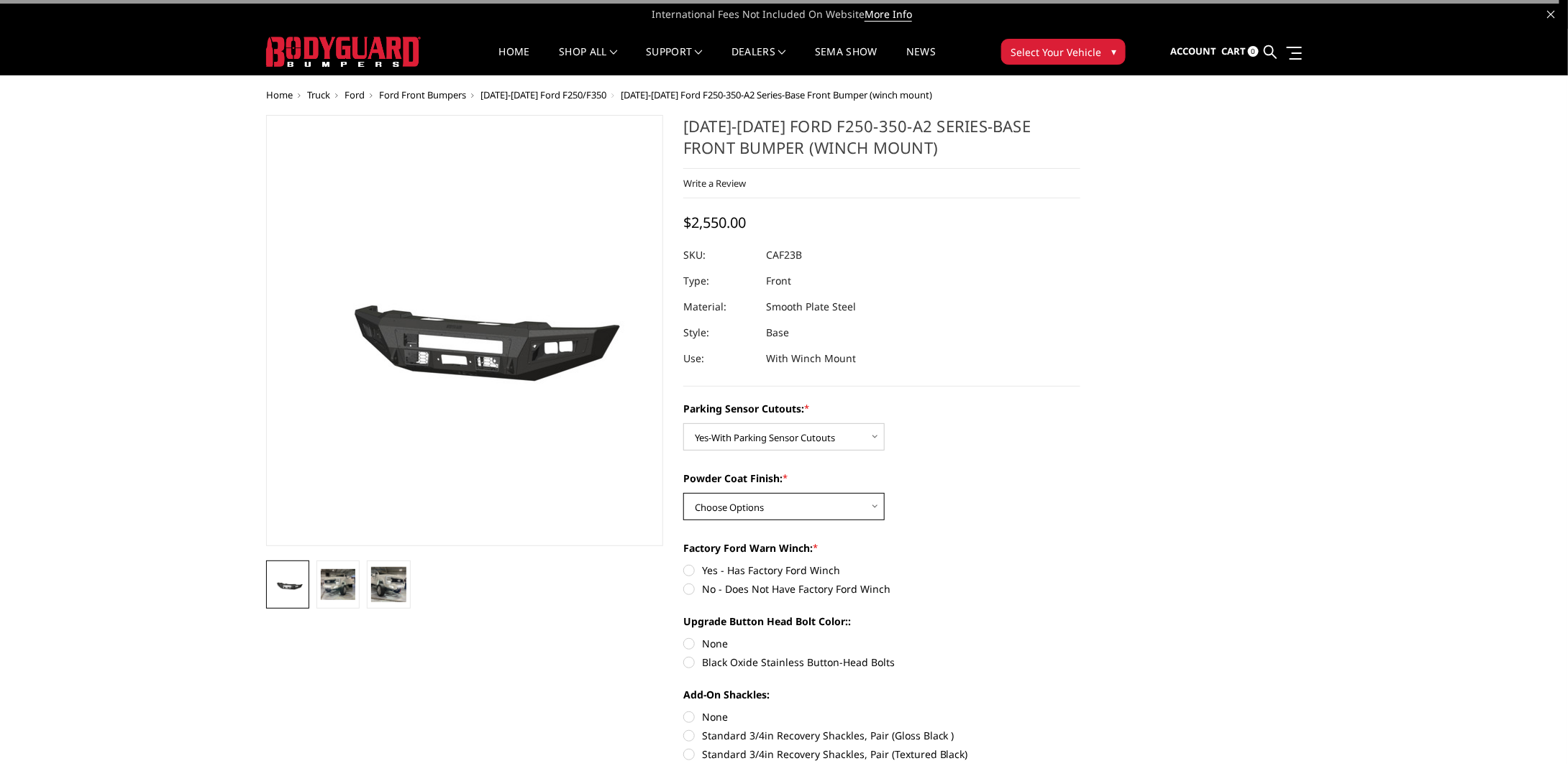
click at [775, 503] on select "Choose Options Bare Metal Textured Black Powder Coat" at bounding box center [784, 506] width 202 height 27
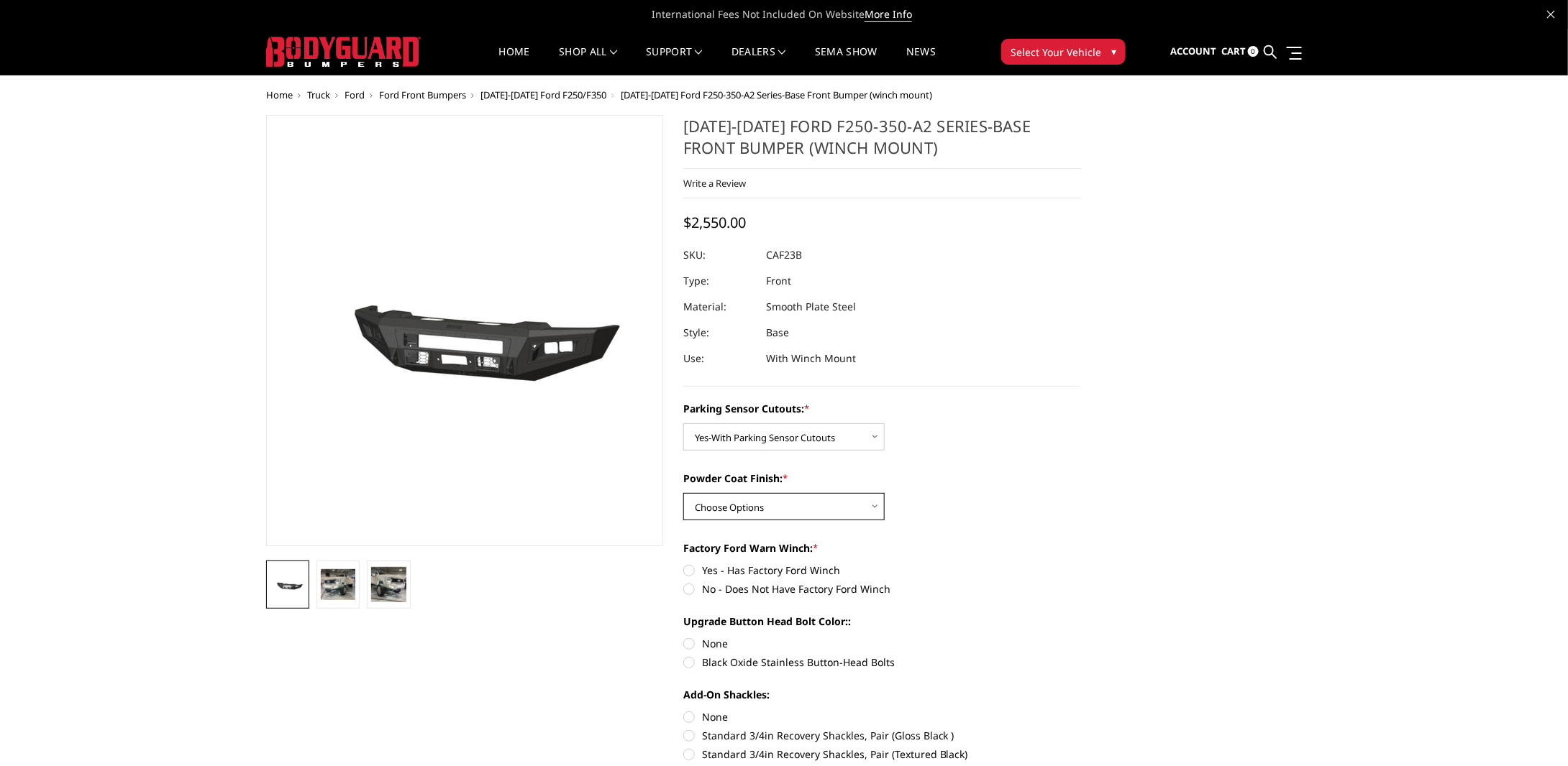
select select "2401"
click at [683, 493] on select "Choose Options Bare Metal Textured Black Powder Coat" at bounding box center [784, 506] width 202 height 27
click at [694, 591] on label "No - Does Not Have Factory Ford Winch" at bounding box center [882, 589] width 397 height 15
click at [1080, 564] on input "No - Does Not Have Factory Ford Winch" at bounding box center [1080, 563] width 1 height 1
radio input "true"
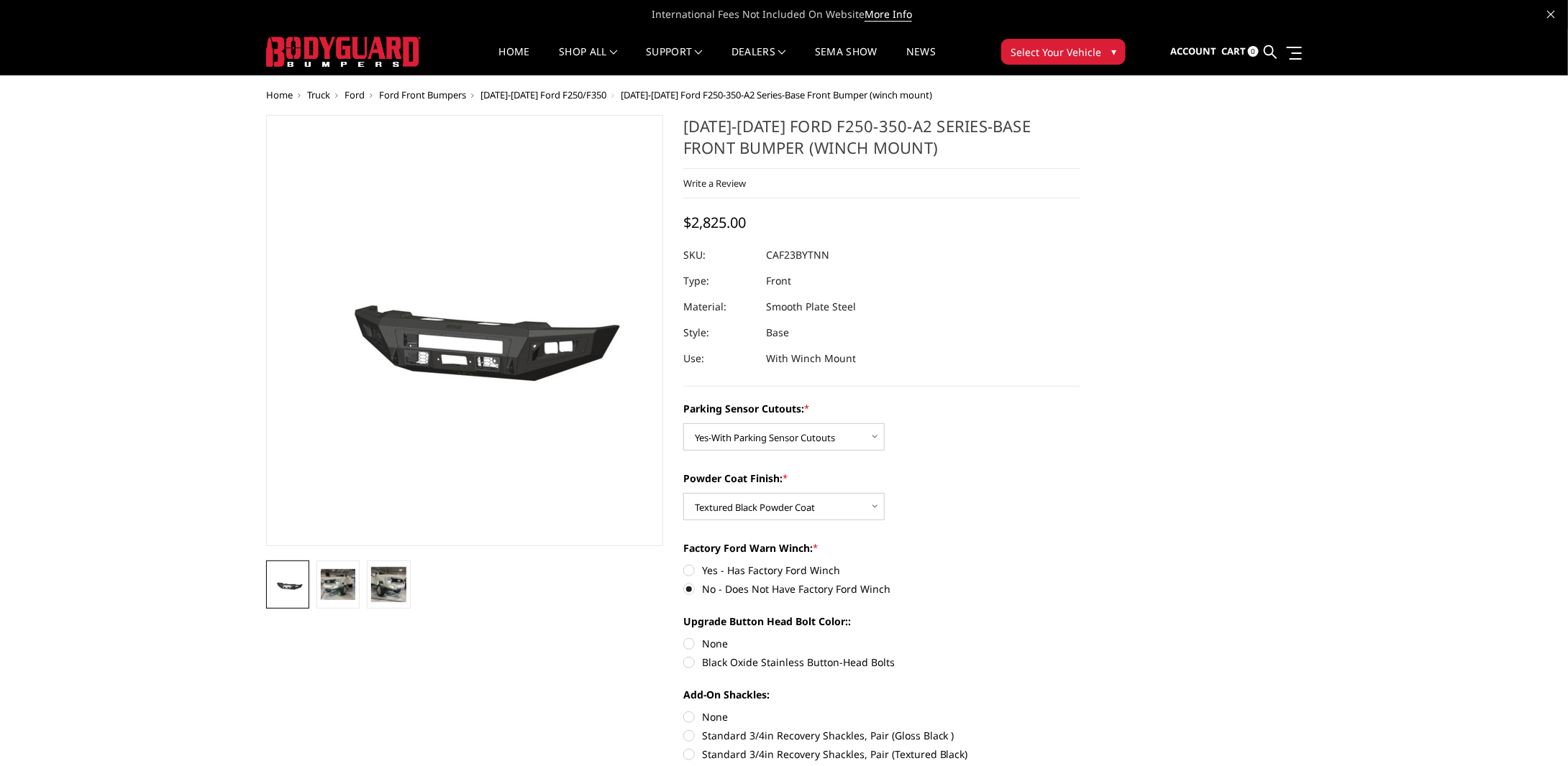
click at [683, 663] on label "Black Oxide Stainless Button-Head Bolts" at bounding box center [882, 662] width 397 height 15
click at [1080, 637] on input "Black Oxide Stainless Button-Head Bolts" at bounding box center [1080, 636] width 1 height 1
radio input "true"
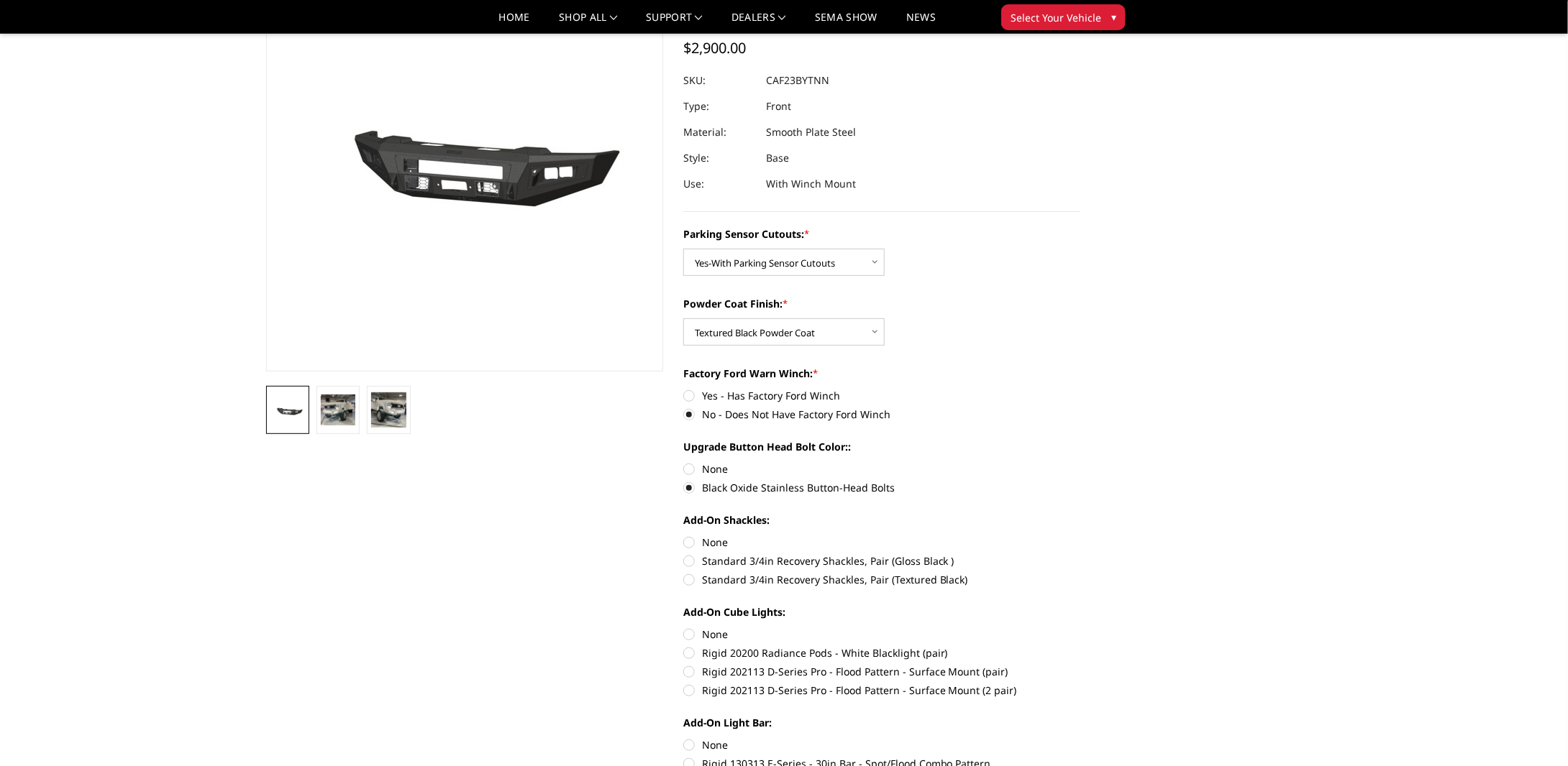
scroll to position [144, 0]
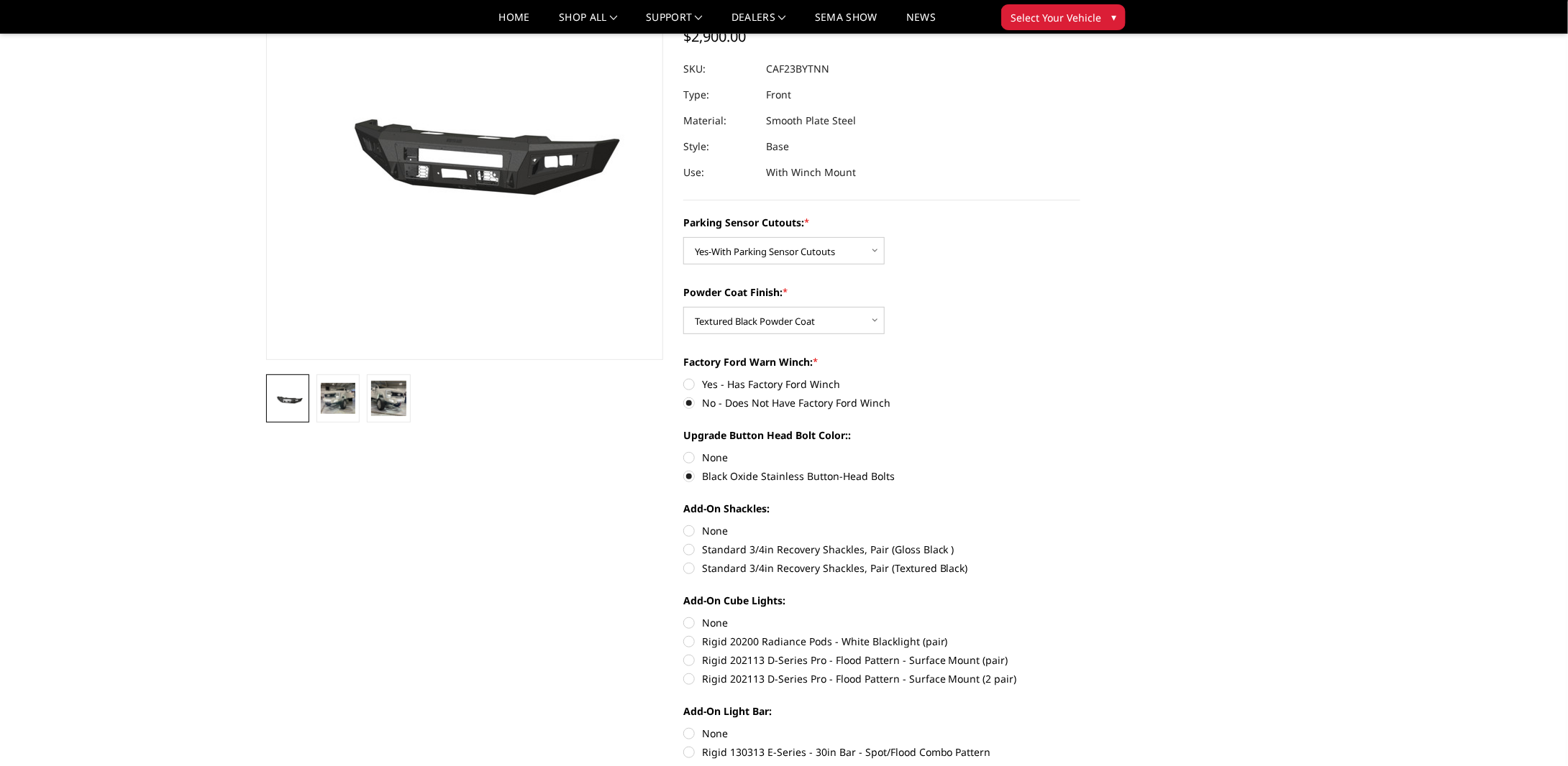
click at [689, 531] on label "None" at bounding box center [882, 530] width 397 height 15
click at [684, 524] on input "None" at bounding box center [683, 523] width 1 height 1
radio input "true"
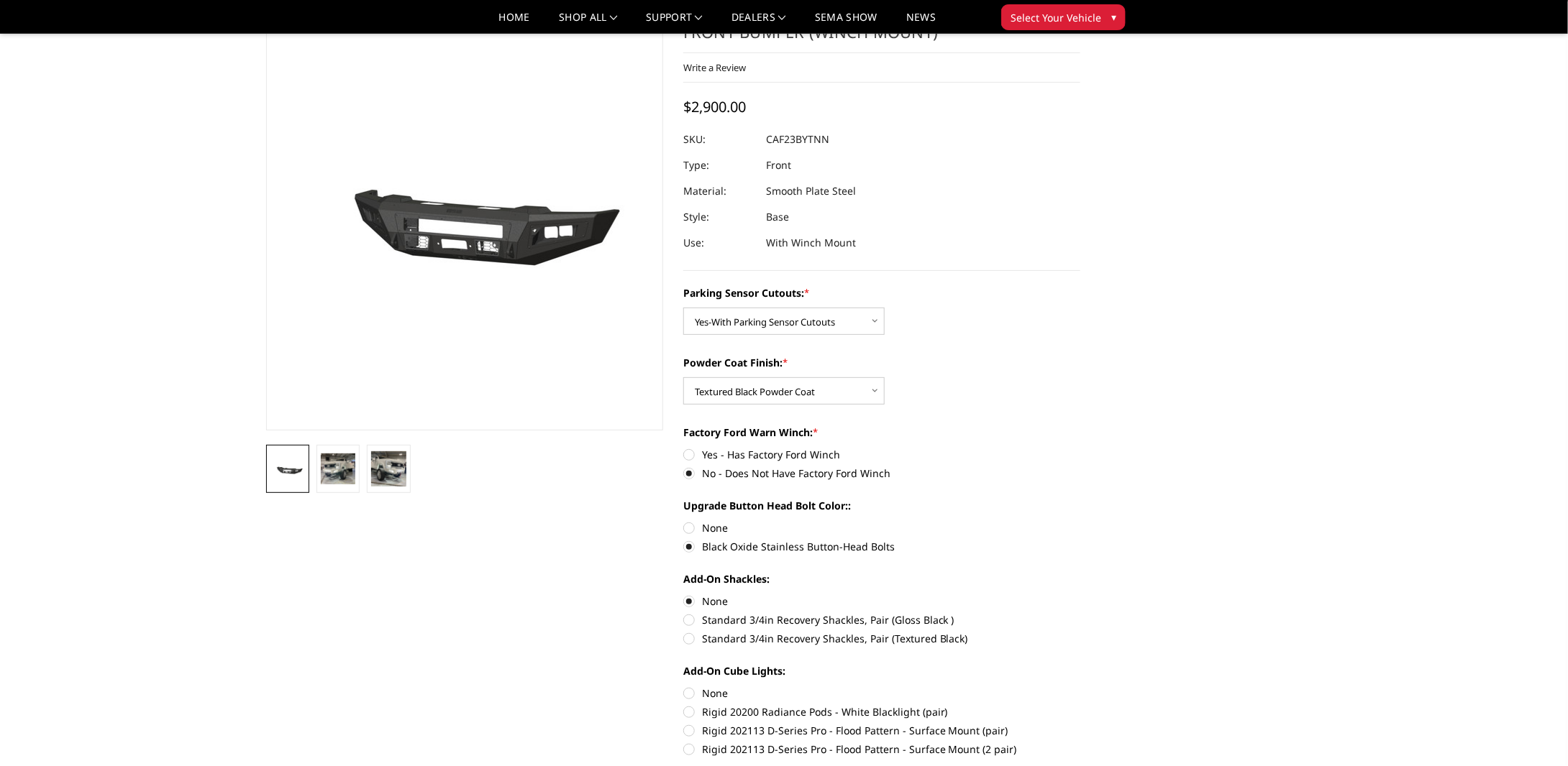
scroll to position [72, 0]
click at [349, 474] on img at bounding box center [338, 469] width 34 height 30
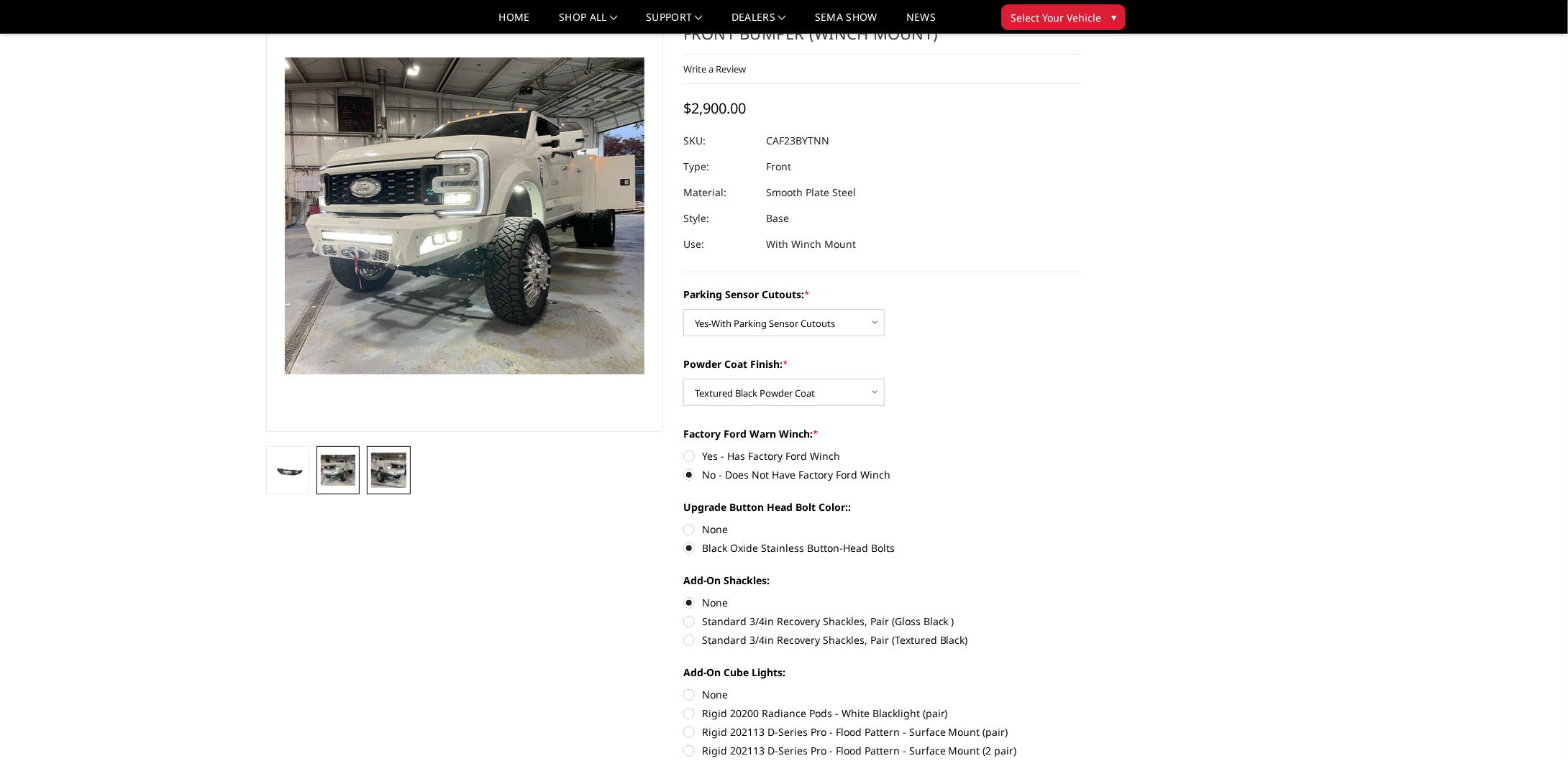
click at [379, 476] on img at bounding box center [388, 470] width 34 height 34
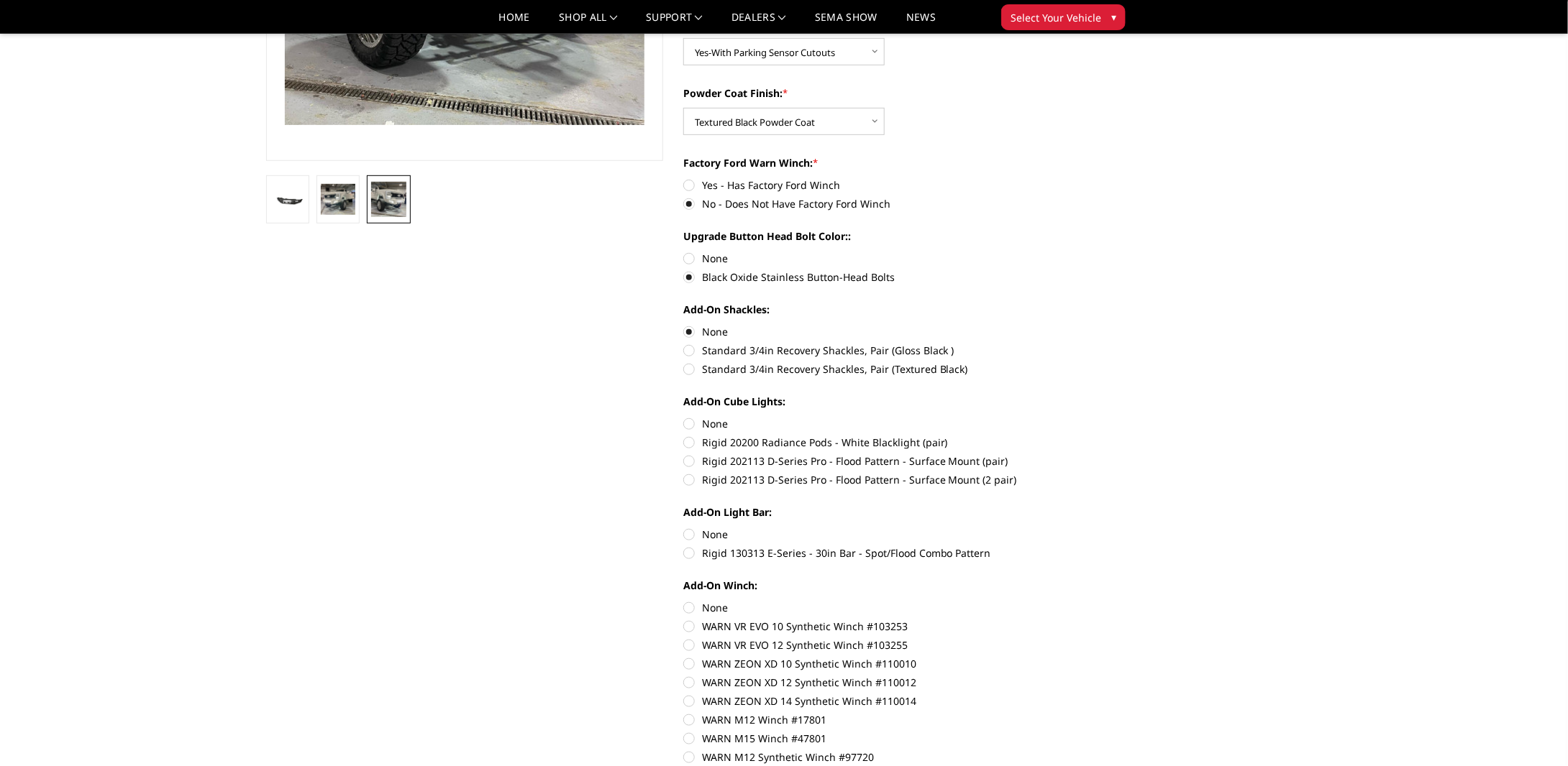
scroll to position [360, 0]
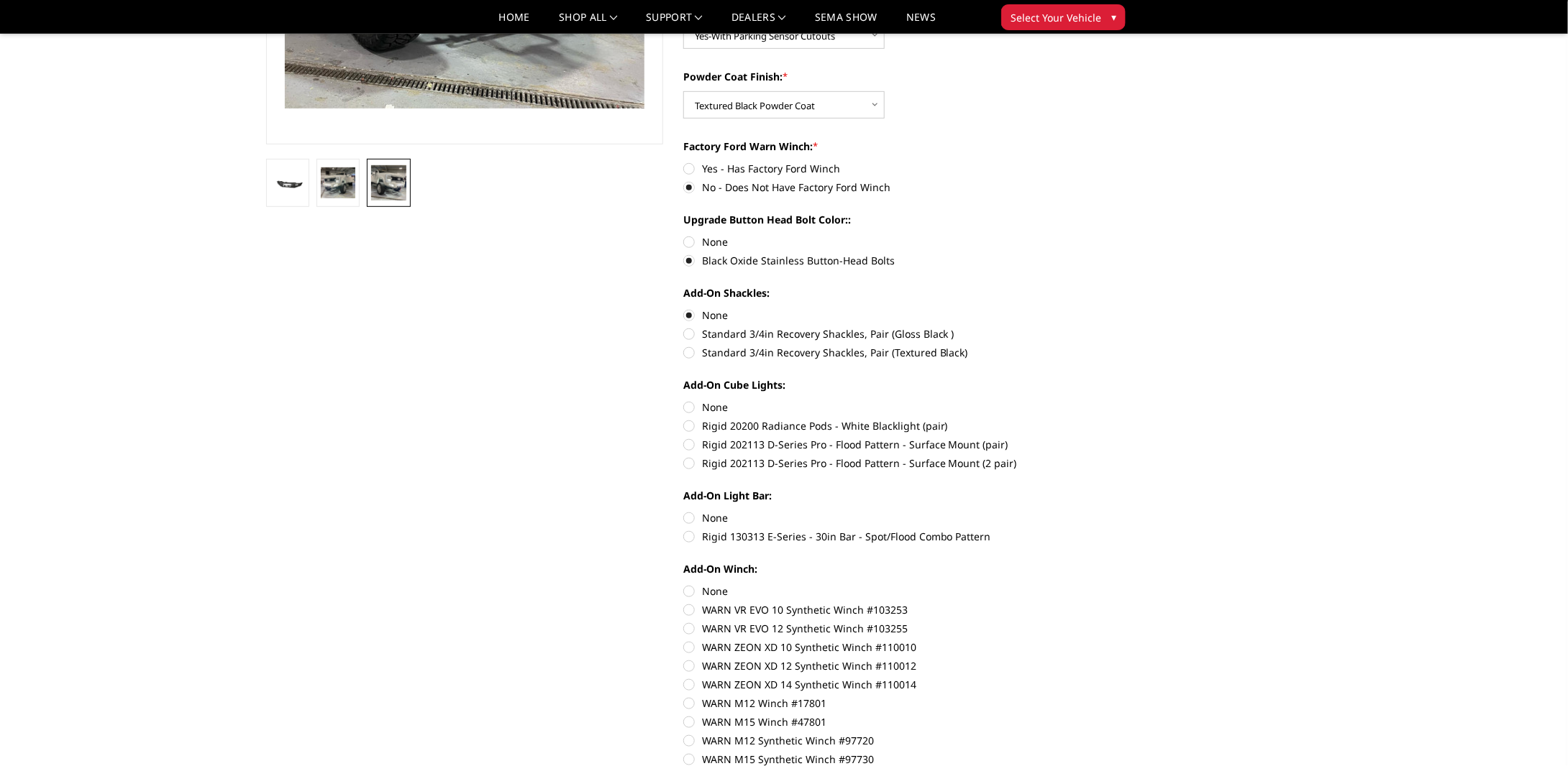
click at [694, 520] on label "None" at bounding box center [882, 518] width 397 height 15
click at [684, 511] on input "None" at bounding box center [683, 511] width 1 height 1
radio input "true"
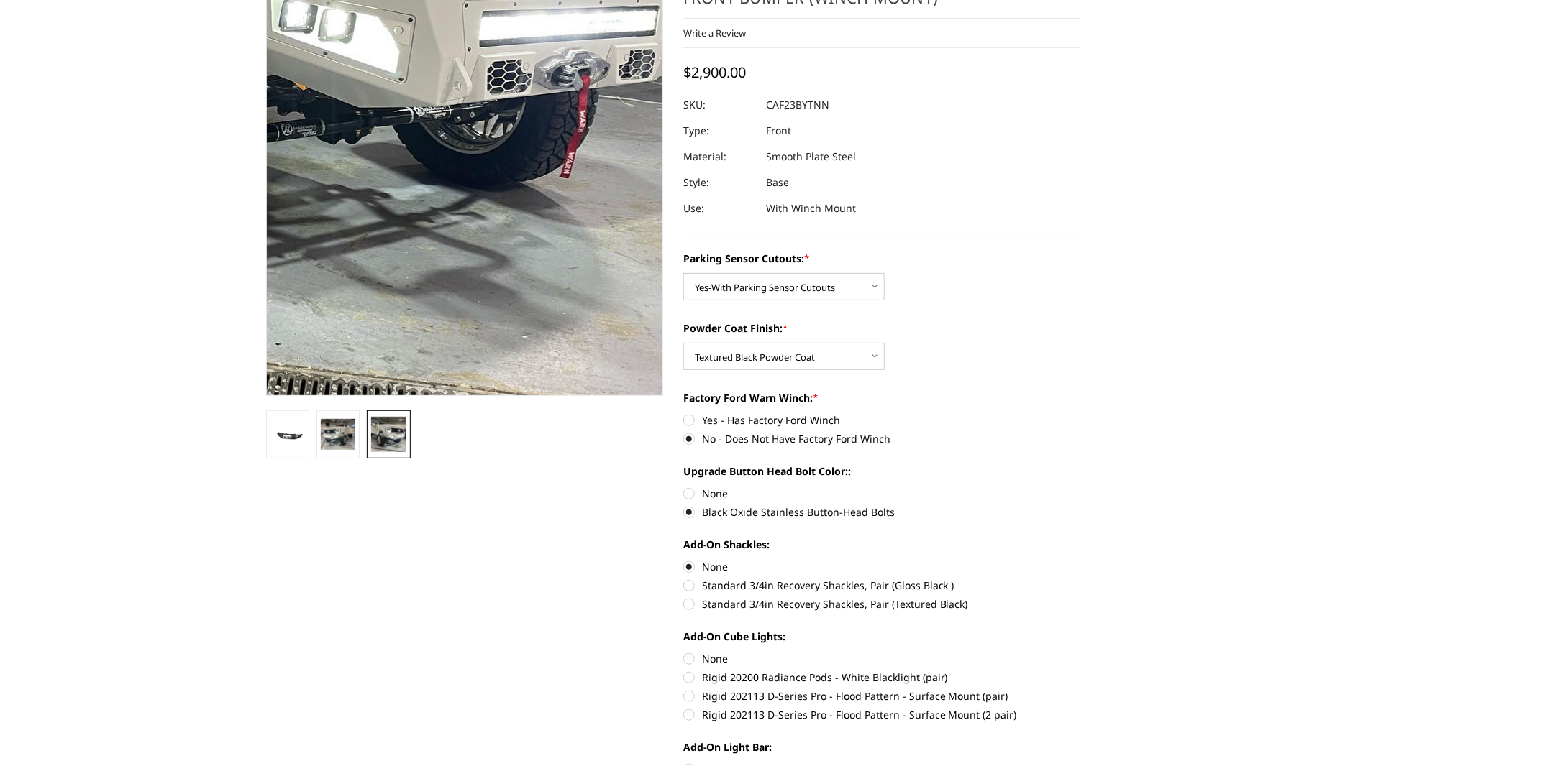
scroll to position [575, 0]
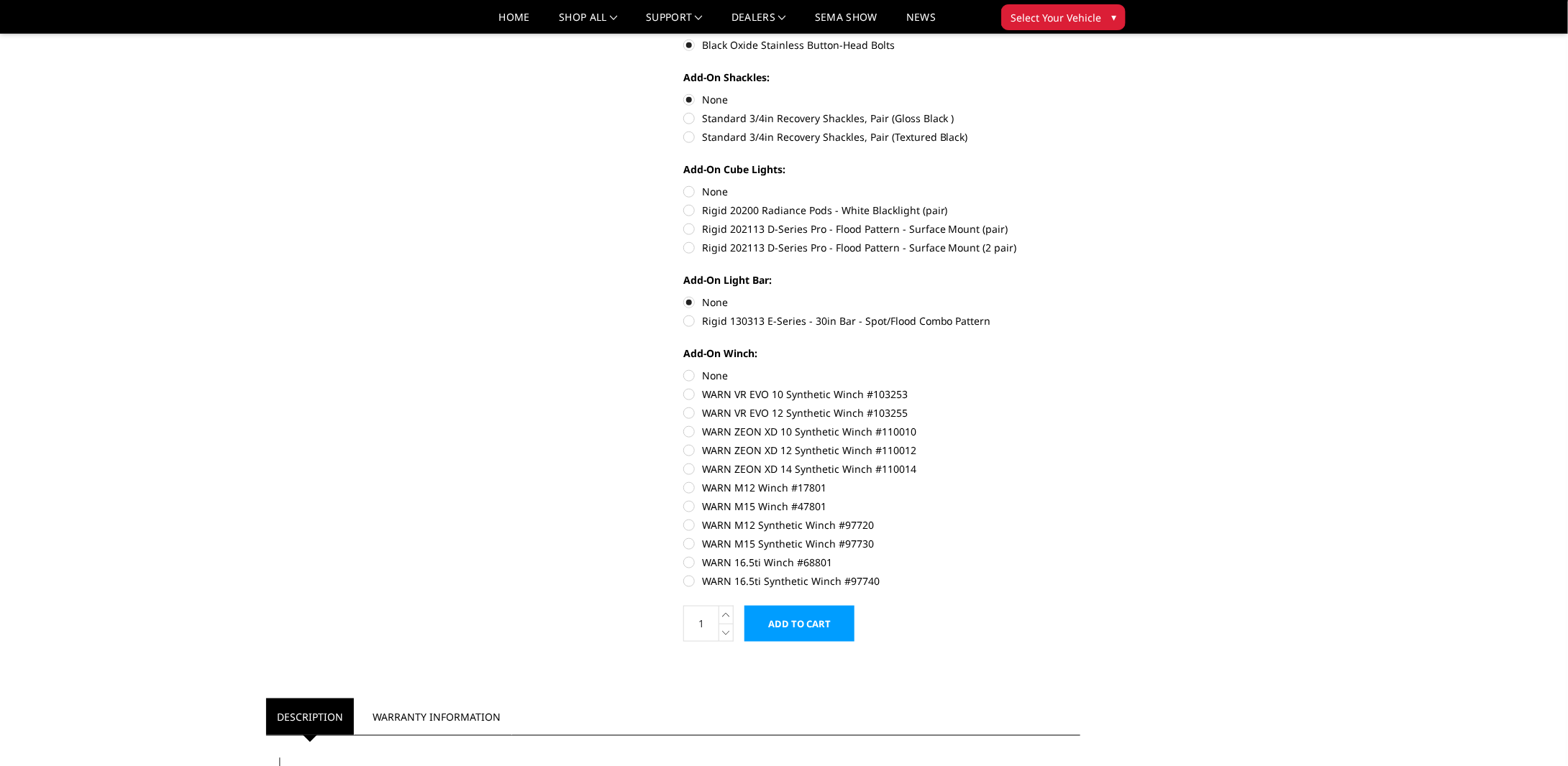
click at [691, 398] on label "WARN VR EVO 10 Synthetic Winch #103253" at bounding box center [882, 394] width 397 height 15
click at [1080, 369] on input "WARN VR EVO 10 Synthetic Winch #103253" at bounding box center [1080, 368] width 1 height 1
radio input "true"
click at [689, 377] on label "None" at bounding box center [882, 375] width 397 height 15
click at [684, 369] on input "None" at bounding box center [683, 368] width 1 height 1
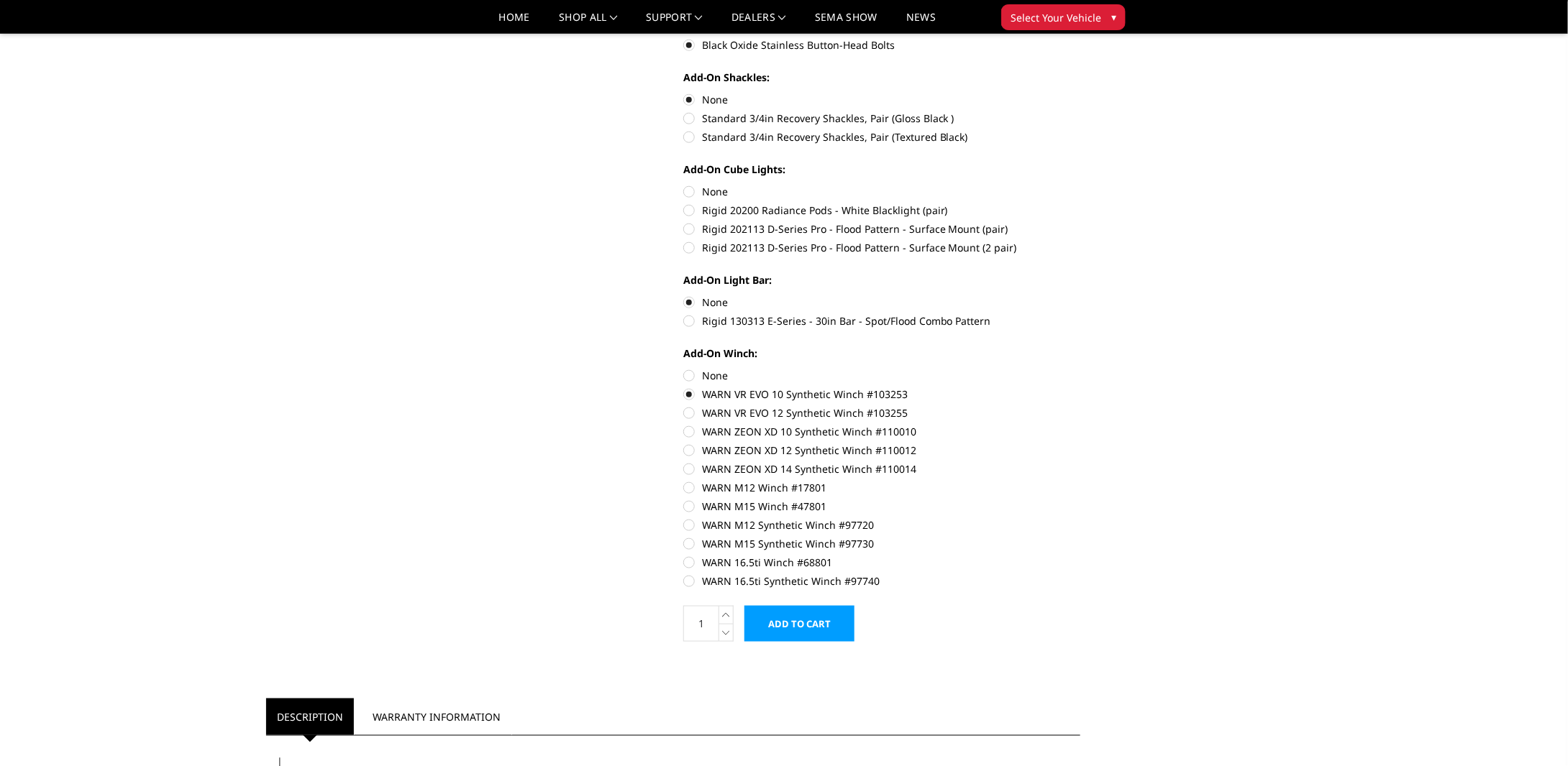
radio input "true"
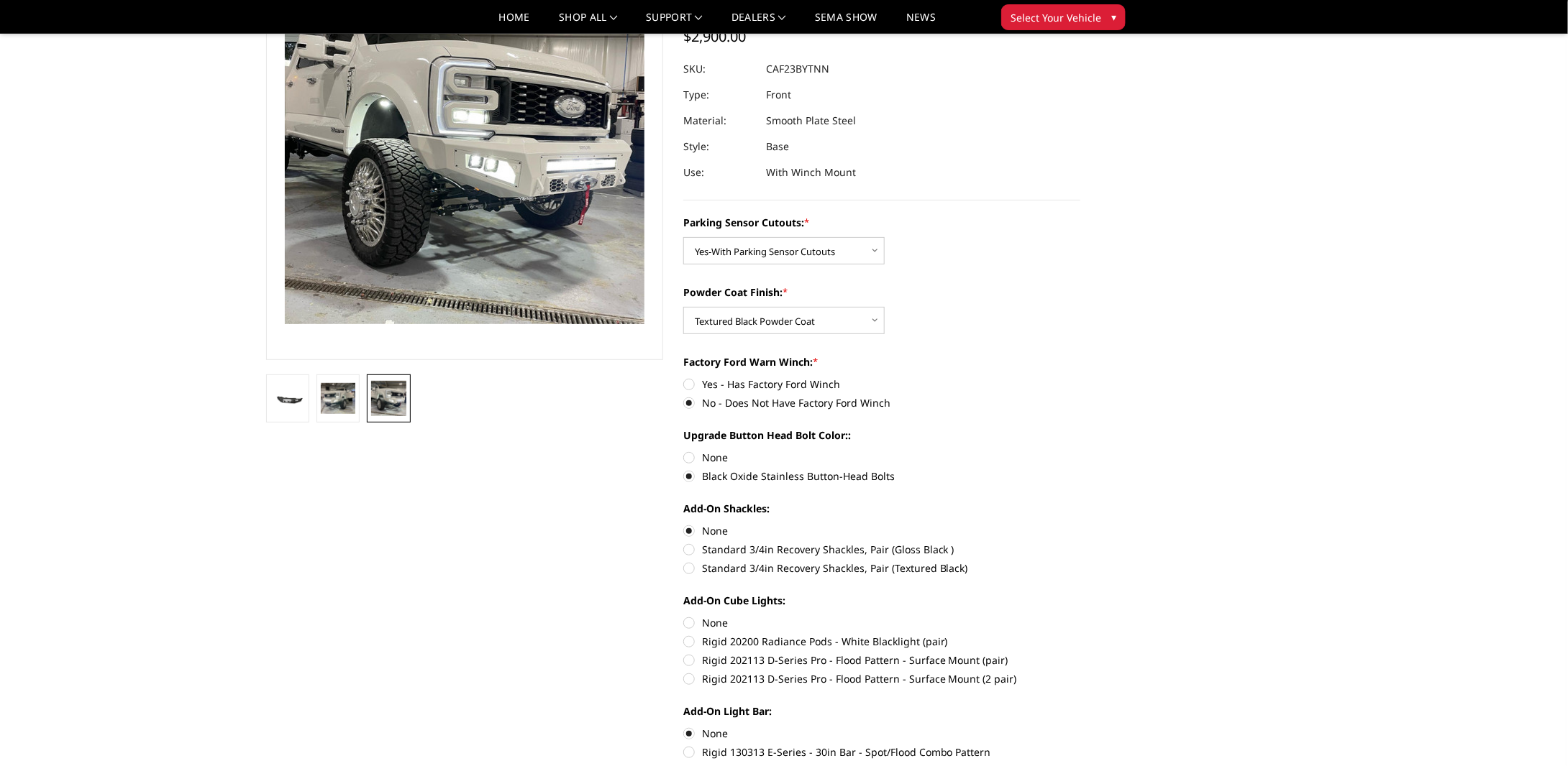
scroll to position [216, 0]
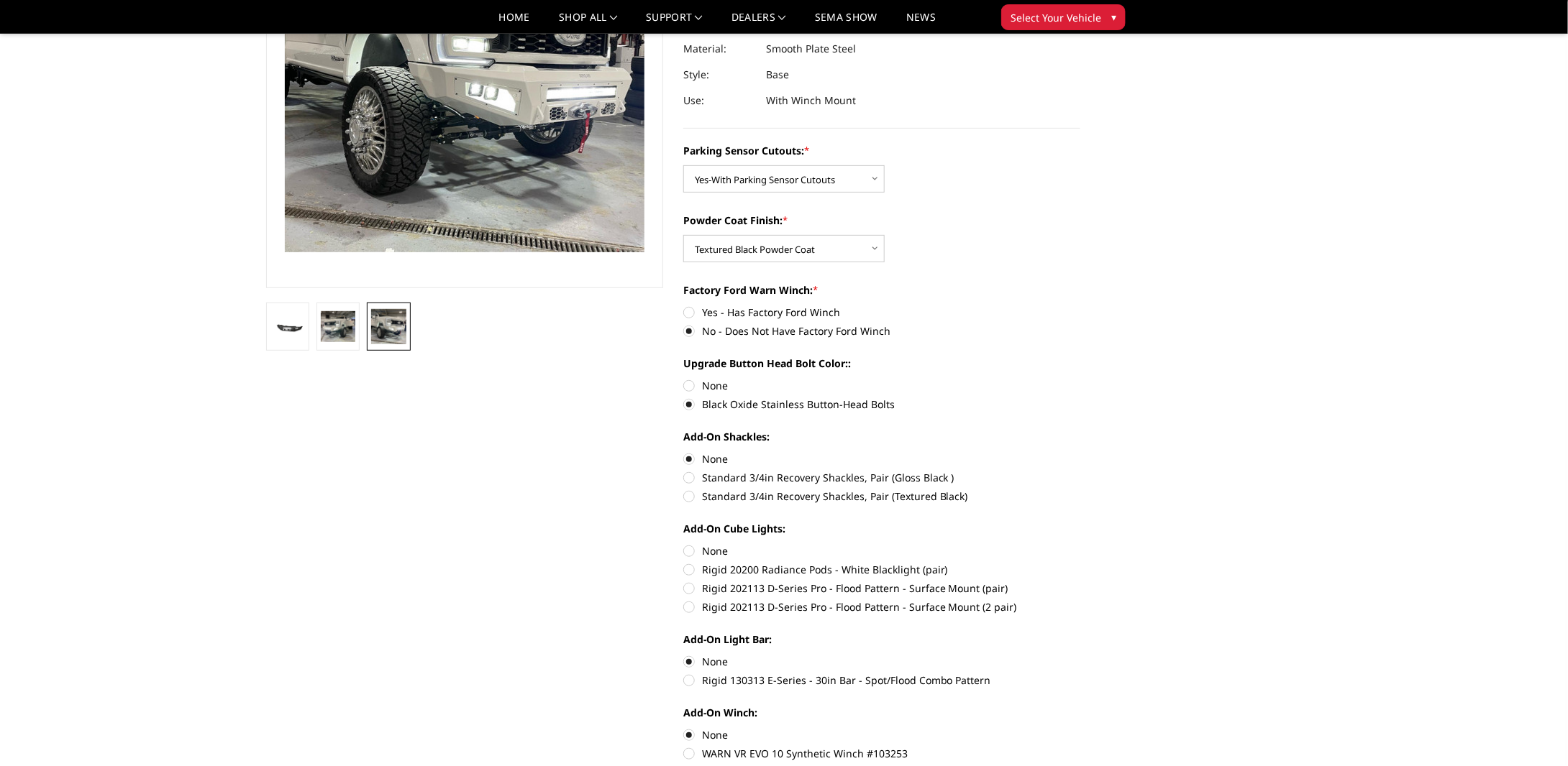
click at [690, 567] on label "Rigid 20200 Radiance Pods - White Blacklight (pair)" at bounding box center [882, 569] width 397 height 15
click at [1080, 544] on input "Rigid 20200 Radiance Pods - White Blacklight (pair)" at bounding box center [1080, 543] width 1 height 1
radio input "true"
click at [689, 589] on label "Rigid 202113 D-Series Pro - Flood Pattern - Surface Mount (pair)" at bounding box center [882, 588] width 397 height 15
click at [1080, 563] on input "Rigid 202113 D-Series Pro - Flood Pattern - Surface Mount (pair)" at bounding box center [1080, 562] width 1 height 1
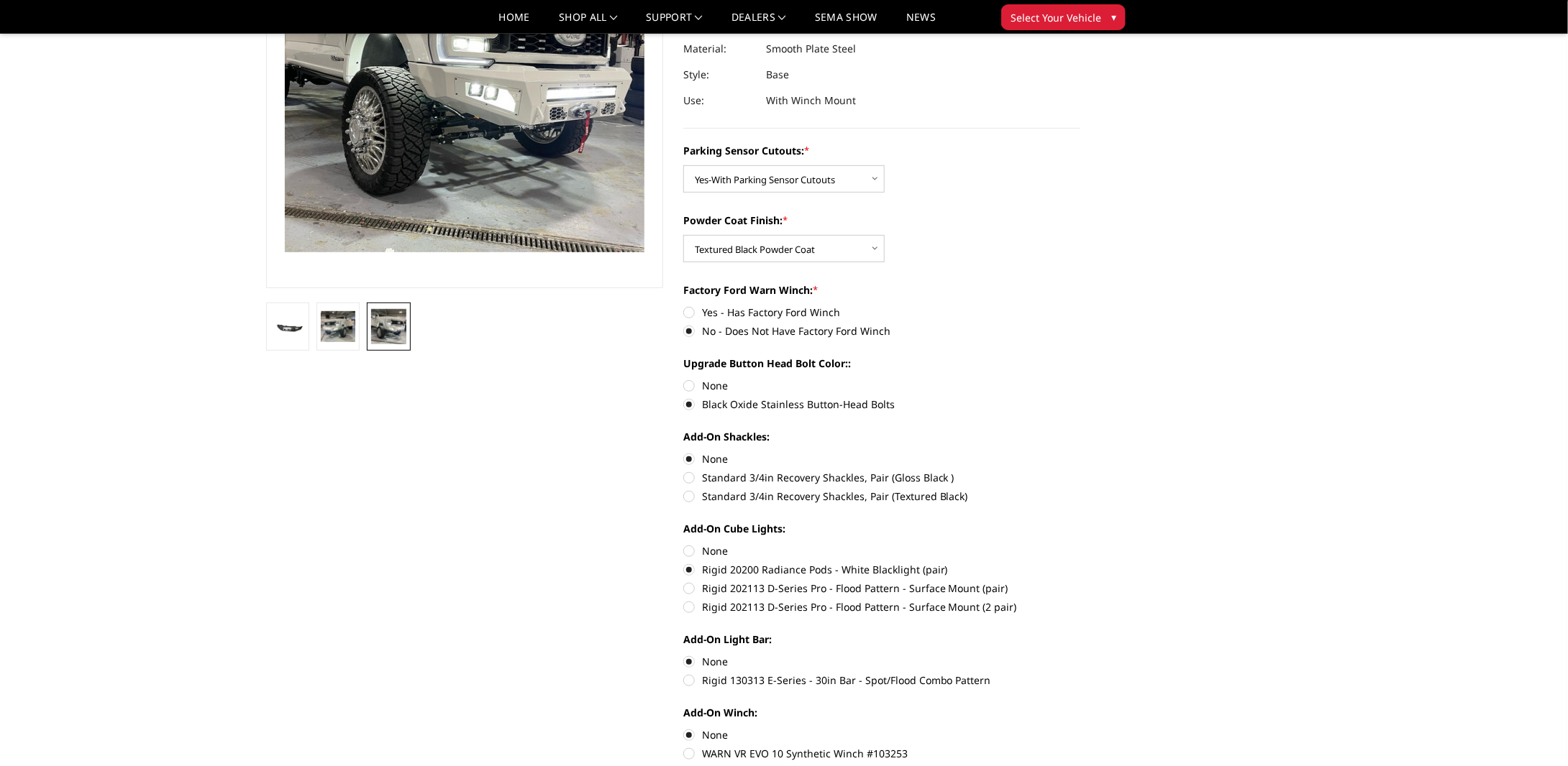
radio input "true"
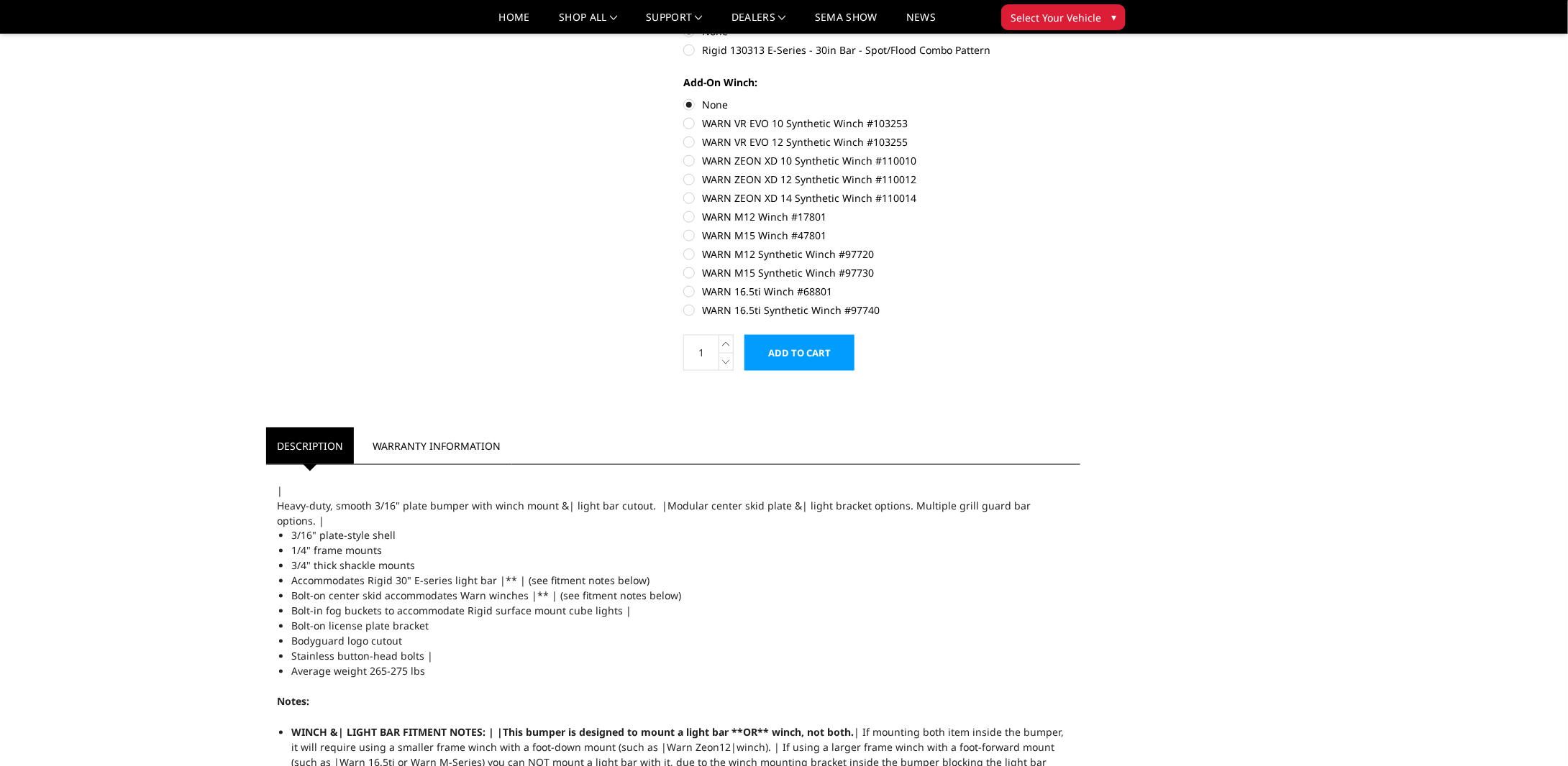
scroll to position [1007, 0]
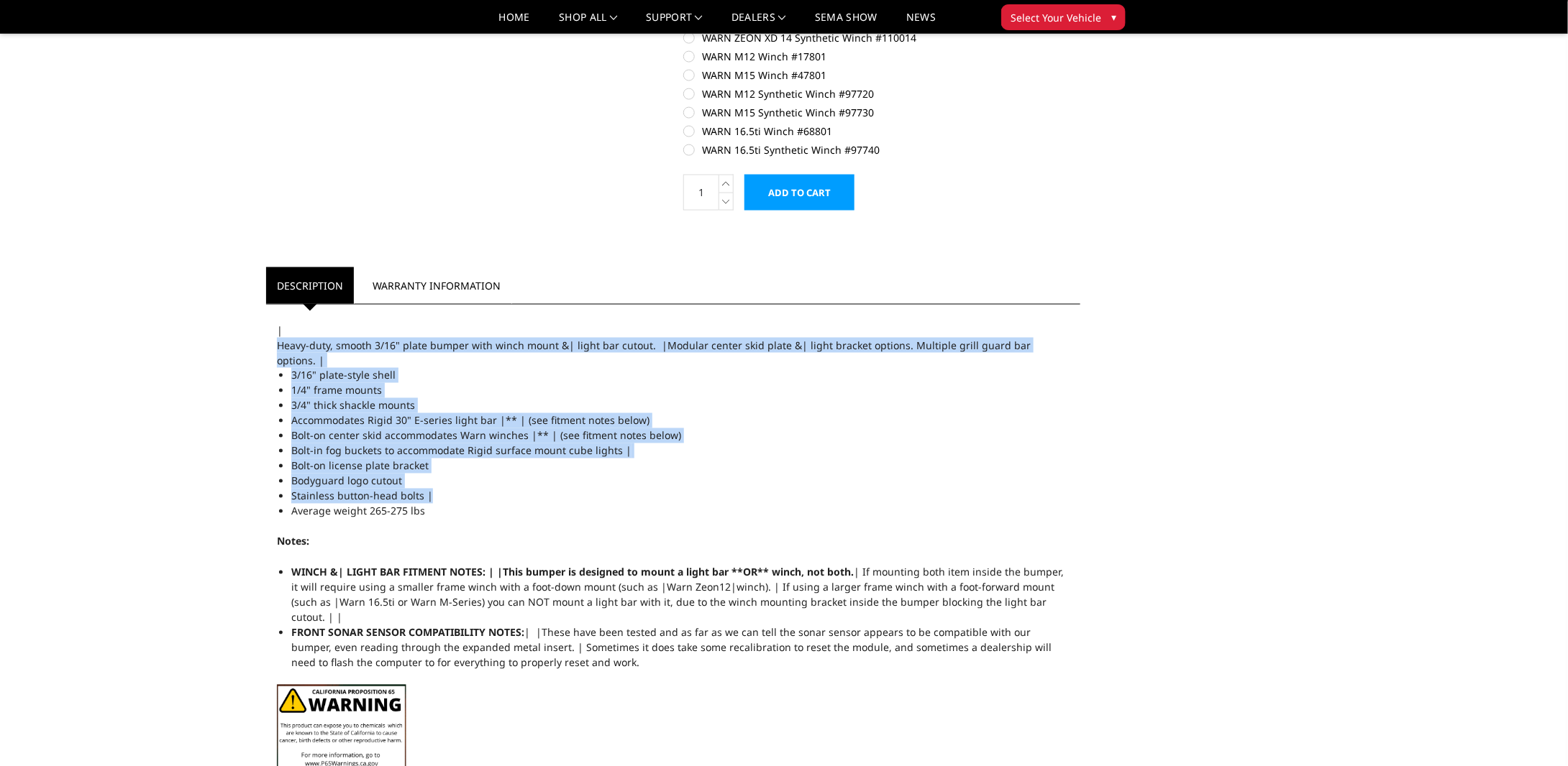
drag, startPoint x: 280, startPoint y: 342, endPoint x: 457, endPoint y: 486, distance: 228.2
click at [457, 486] on div "Heavy-duty, smooth 3/16" plate bumper with winch mount &| light bar cutout. |Mo…" at bounding box center [672, 511] width 792 height 347
click at [457, 489] on li "Stainless button-head bolts |" at bounding box center [680, 496] width 778 height 15
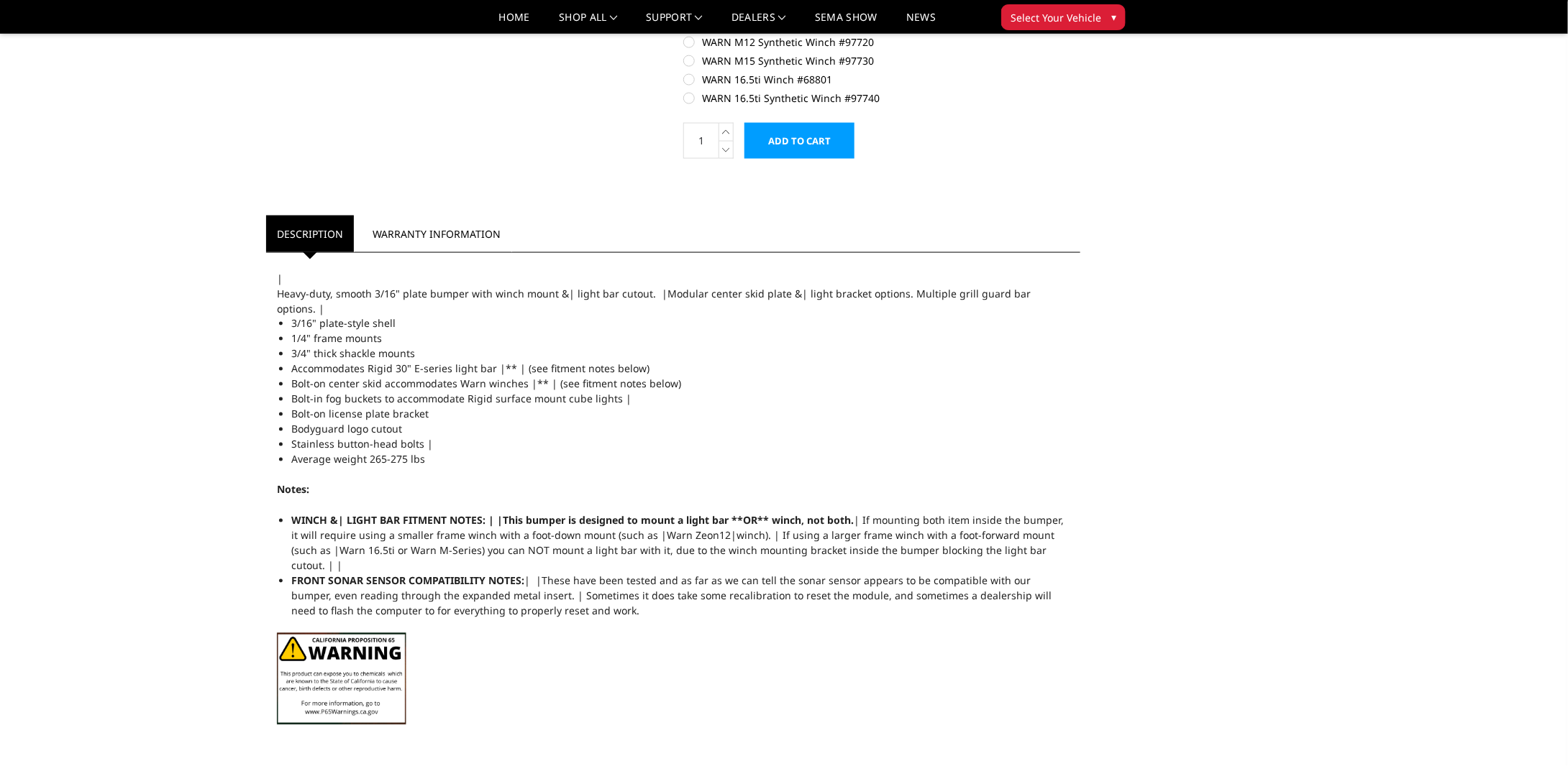
scroll to position [1078, 0]
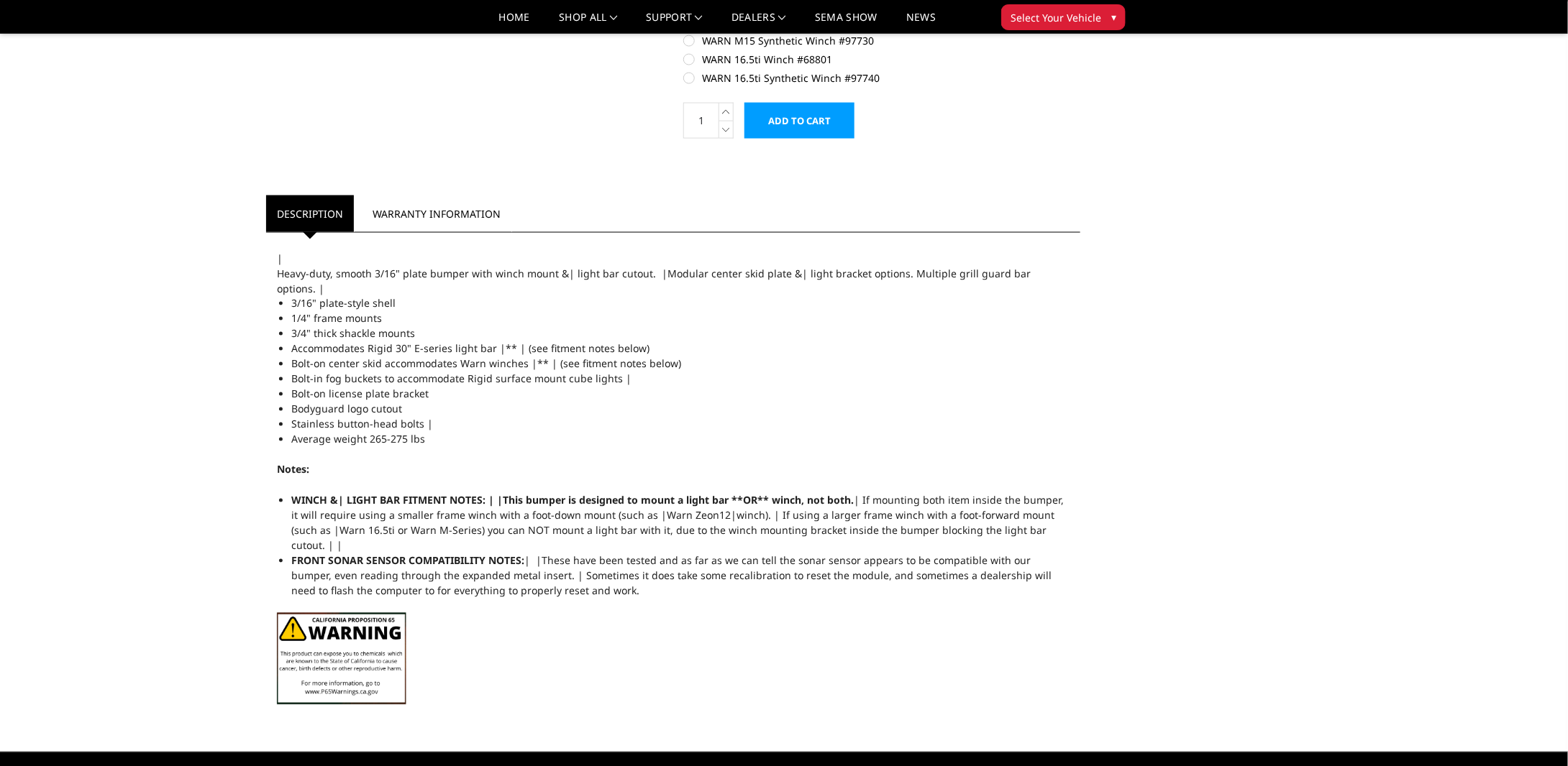
drag, startPoint x: 476, startPoint y: 518, endPoint x: 707, endPoint y: 567, distance: 236.1
click at [707, 567] on ul "WINCH &| LIGHT BAR FITMENT NOTES: | |This bumper is designed to mount a light b…" at bounding box center [680, 546] width 778 height 106
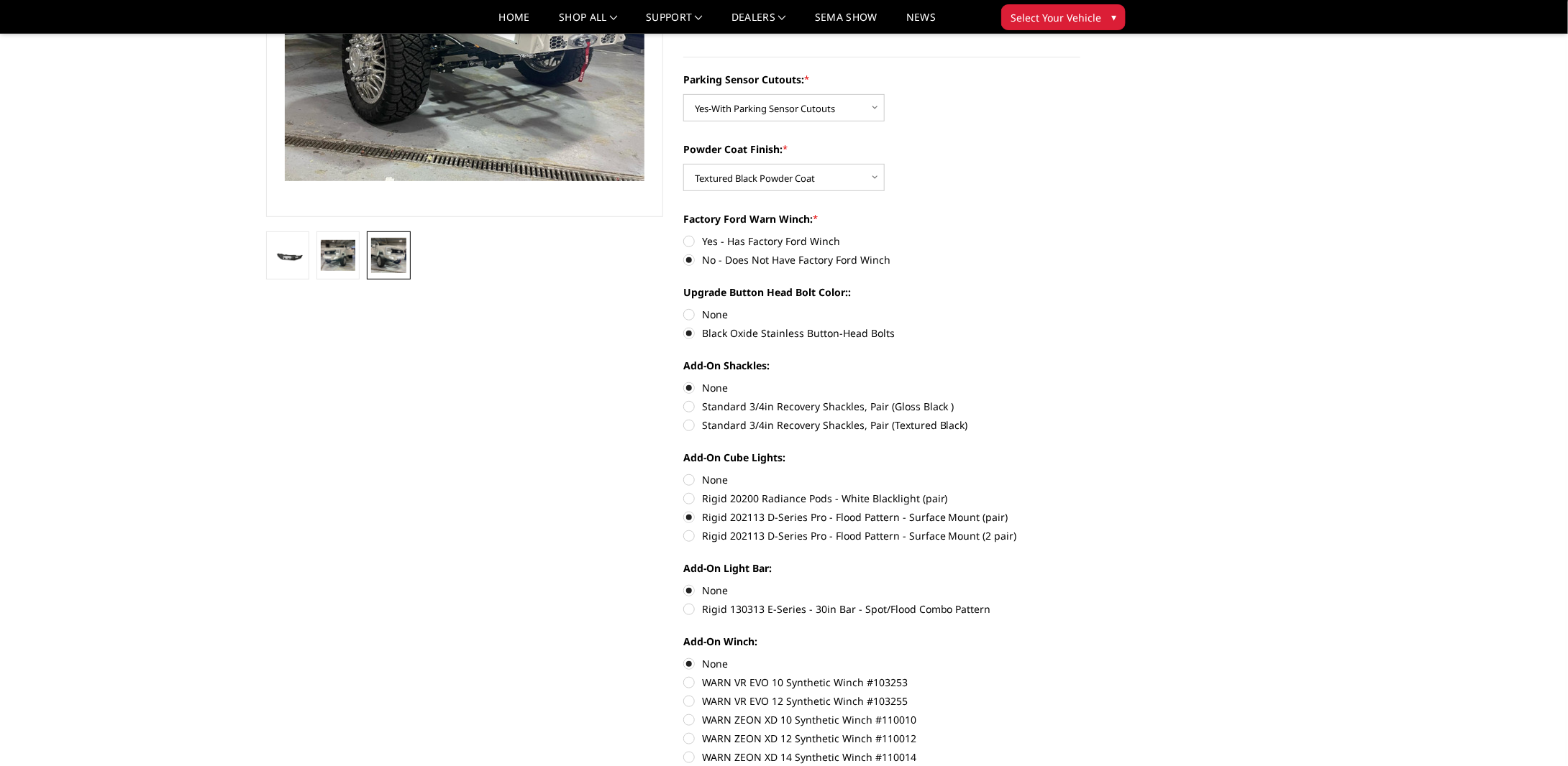
scroll to position [0, 0]
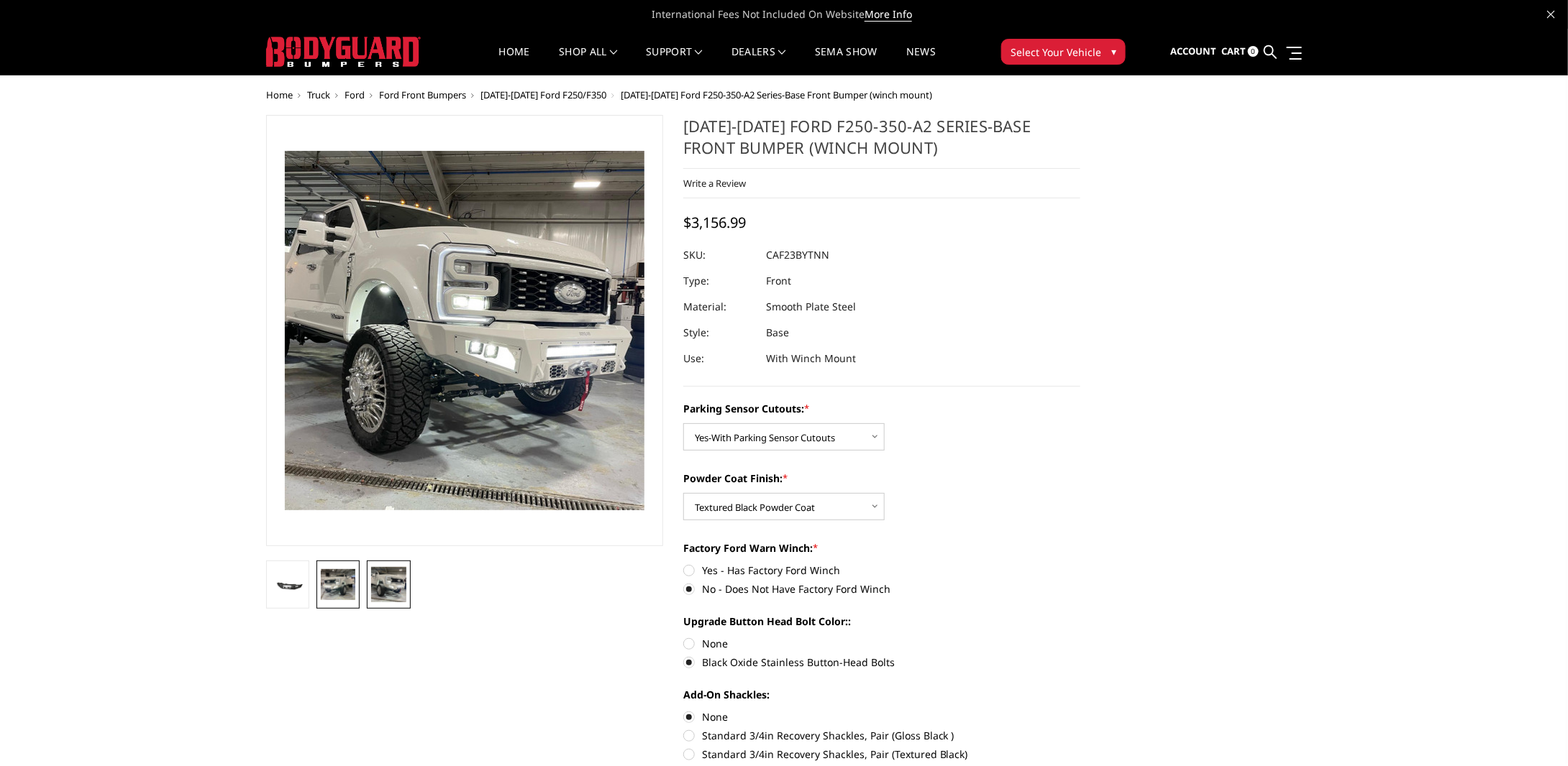
click at [339, 569] on img at bounding box center [338, 584] width 34 height 30
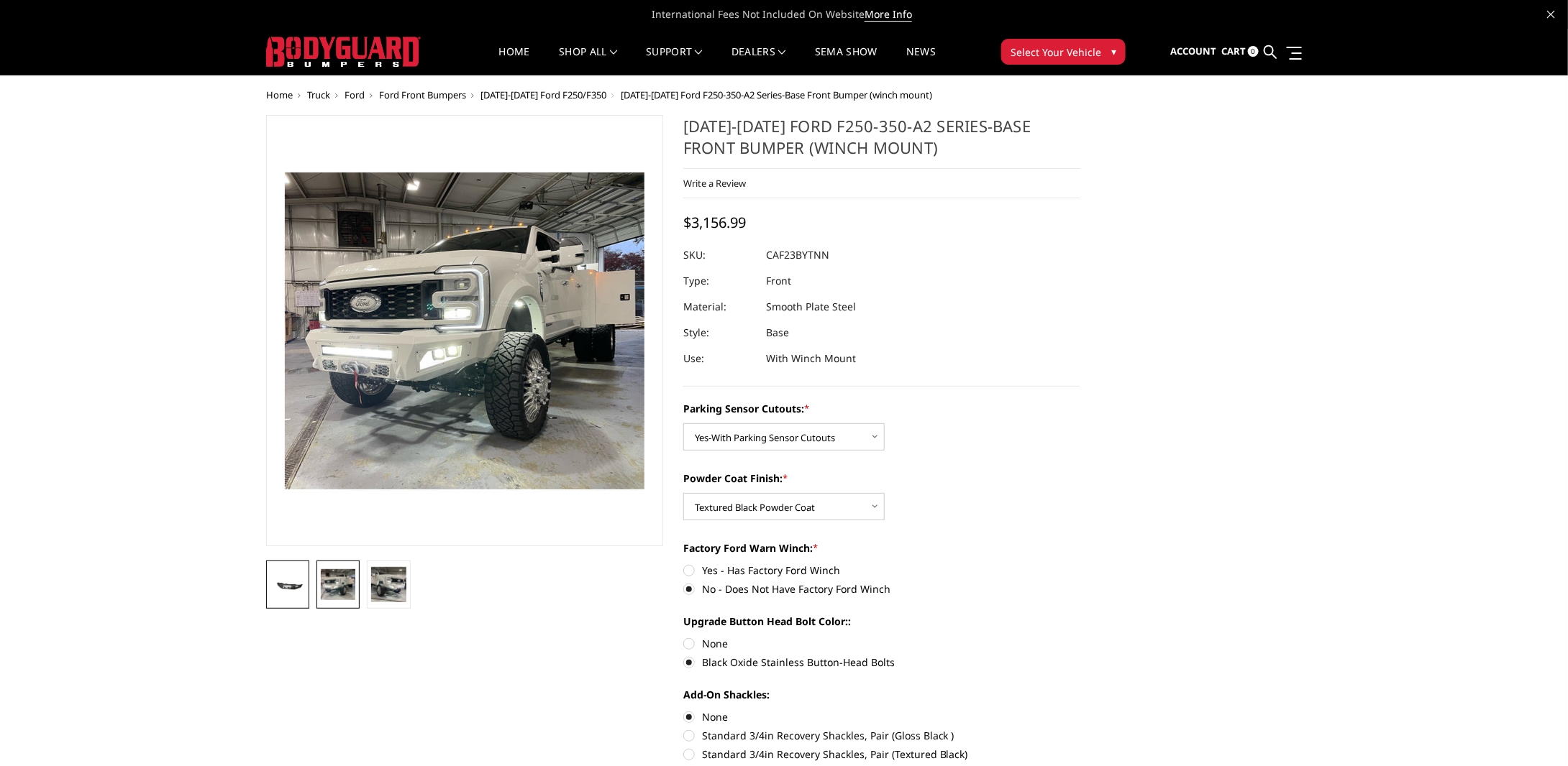
click at [284, 594] on link at bounding box center [287, 585] width 43 height 48
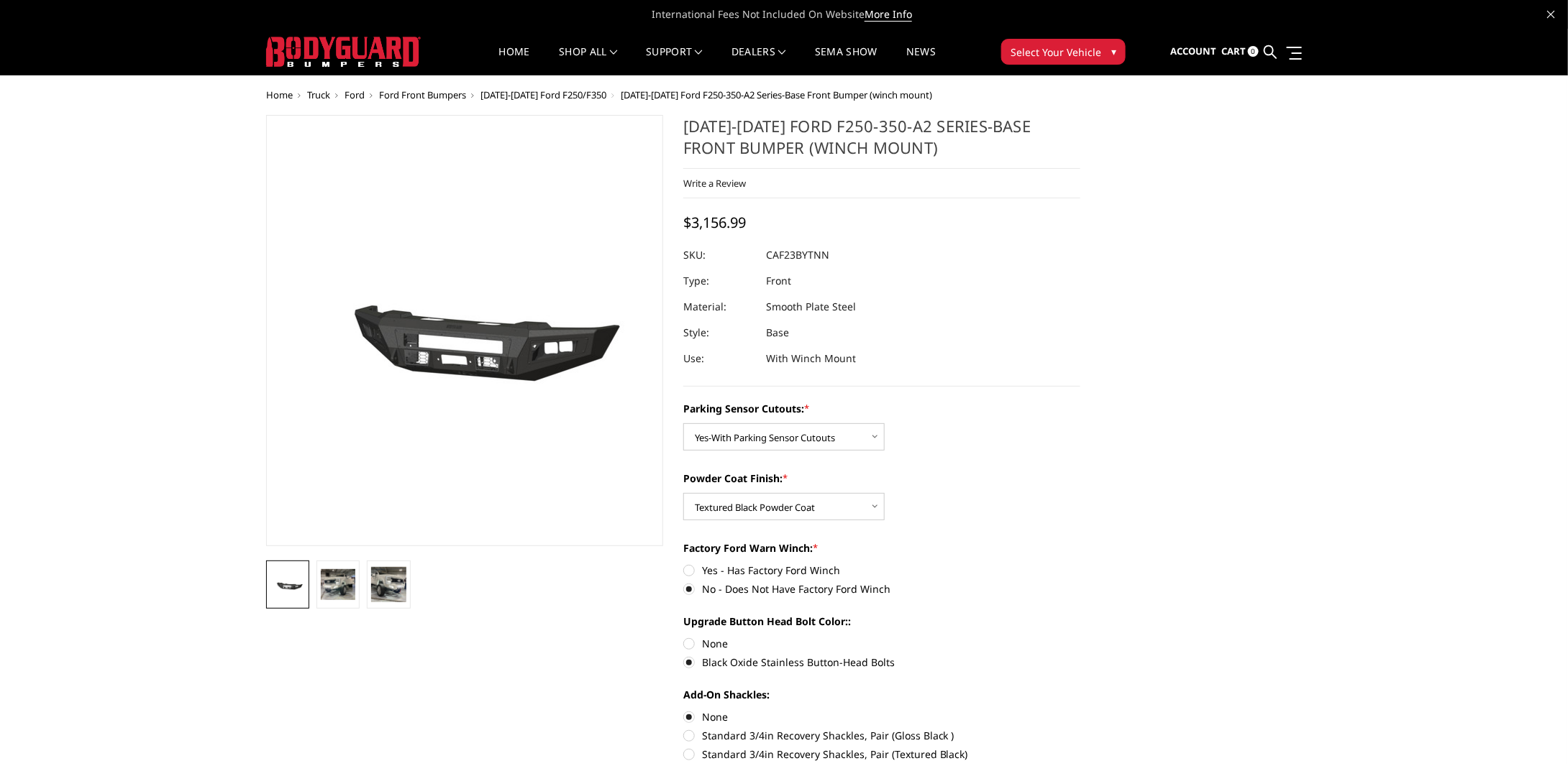
click at [298, 587] on img at bounding box center [287, 585] width 34 height 16
click at [326, 573] on img at bounding box center [338, 584] width 34 height 30
select select "2399"
select select "2401"
click at [343, 580] on img at bounding box center [338, 584] width 34 height 30
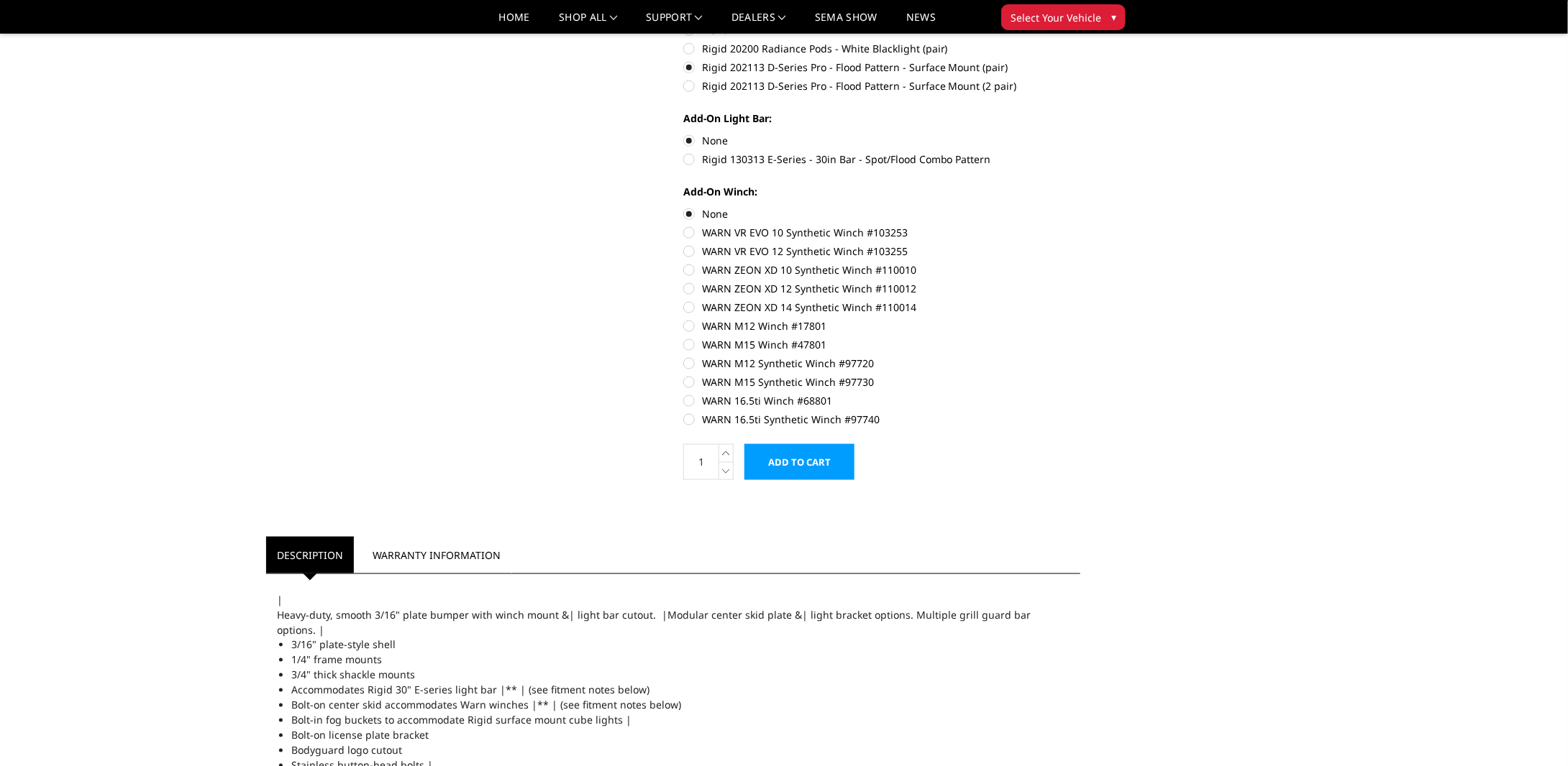
scroll to position [791, 0]
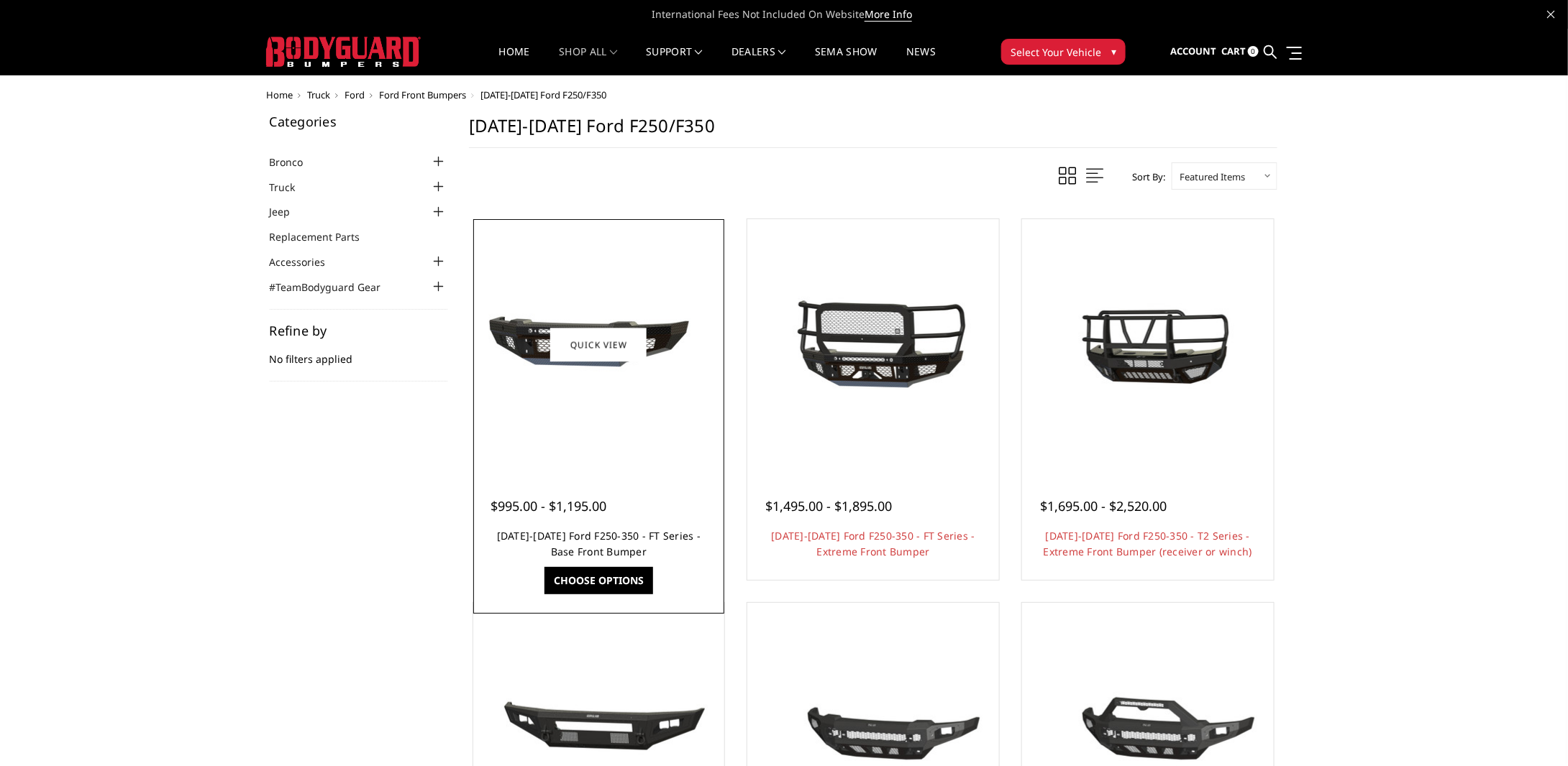
click at [607, 537] on link "2023-2025 Ford F250-350 - FT Series - Base Front Bumper" at bounding box center [598, 544] width 203 height 30
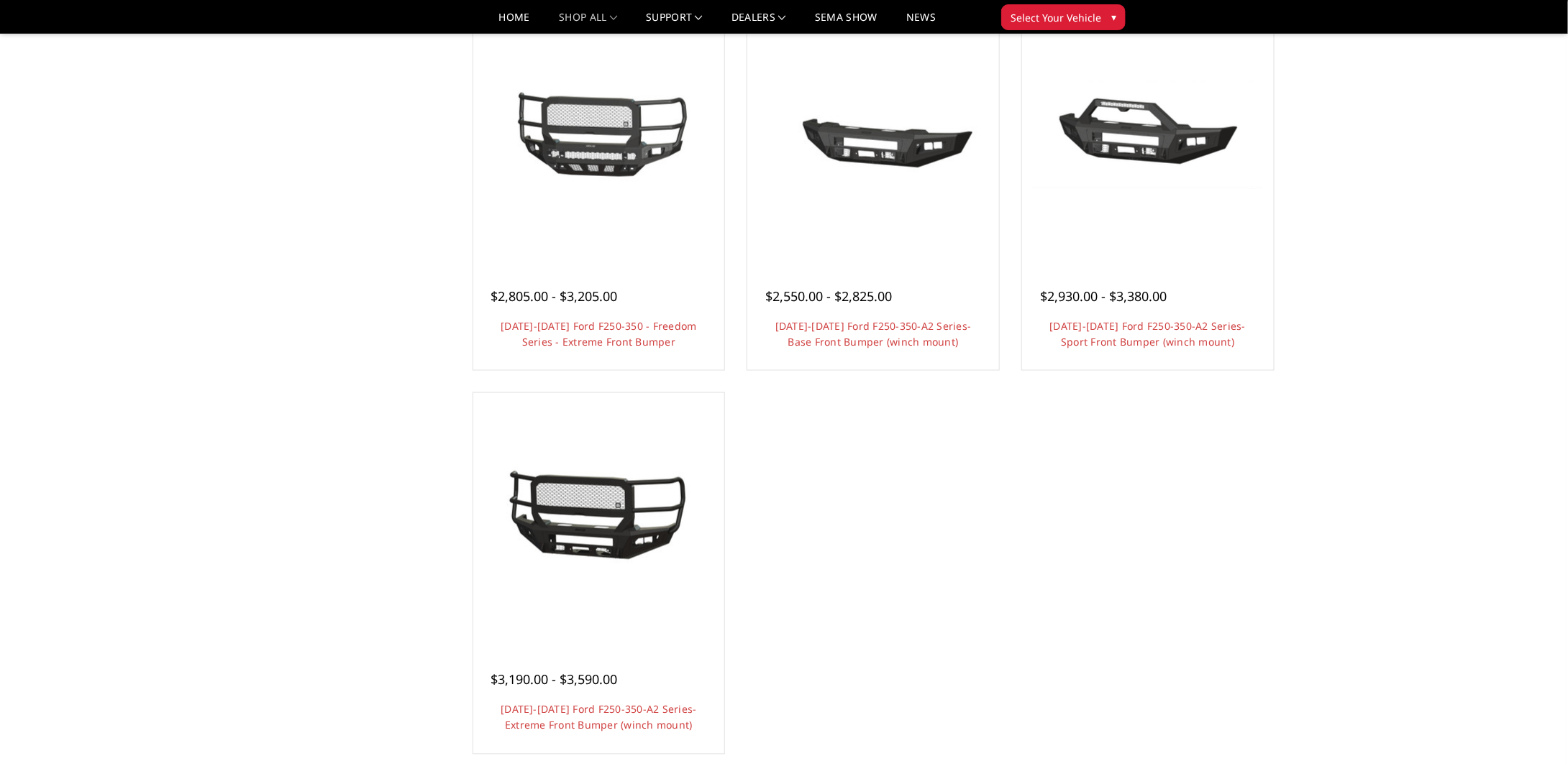
scroll to position [863, 0]
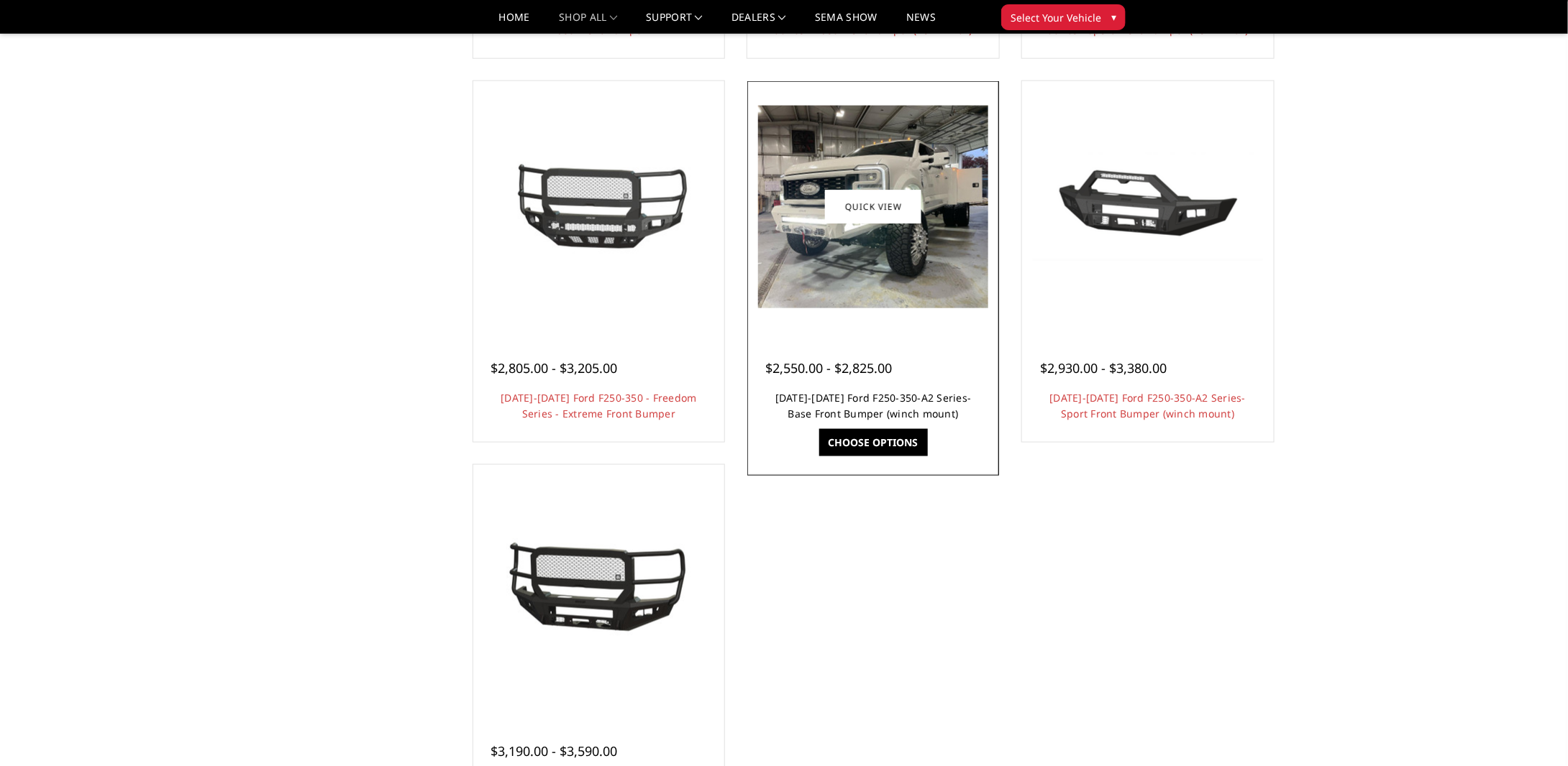
click at [851, 400] on link "[DATE]-[DATE] Ford F250-350-A2 Series-Base Front Bumper (winch mount)" at bounding box center [873, 406] width 196 height 30
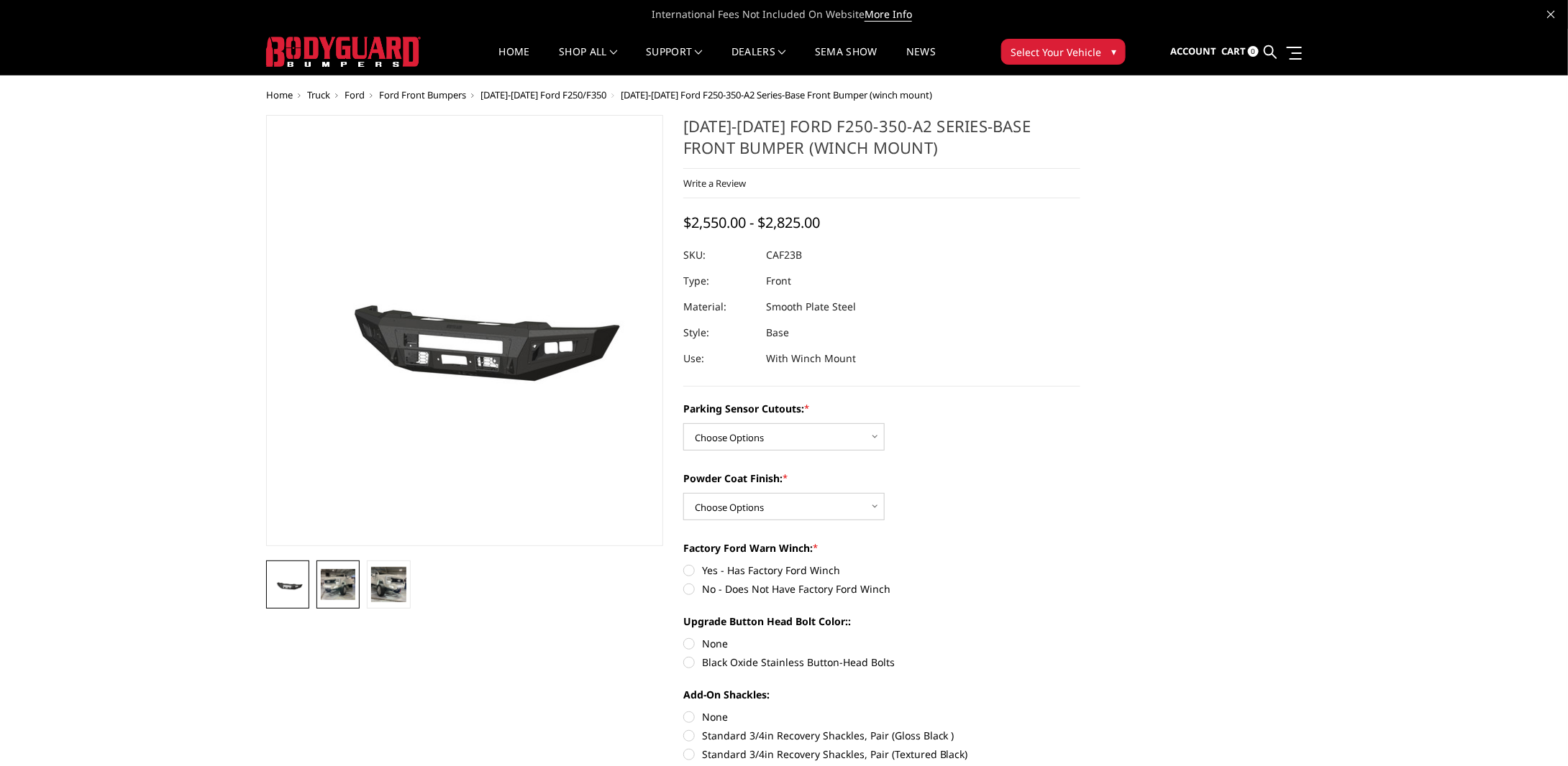
click at [349, 585] on img at bounding box center [338, 584] width 34 height 30
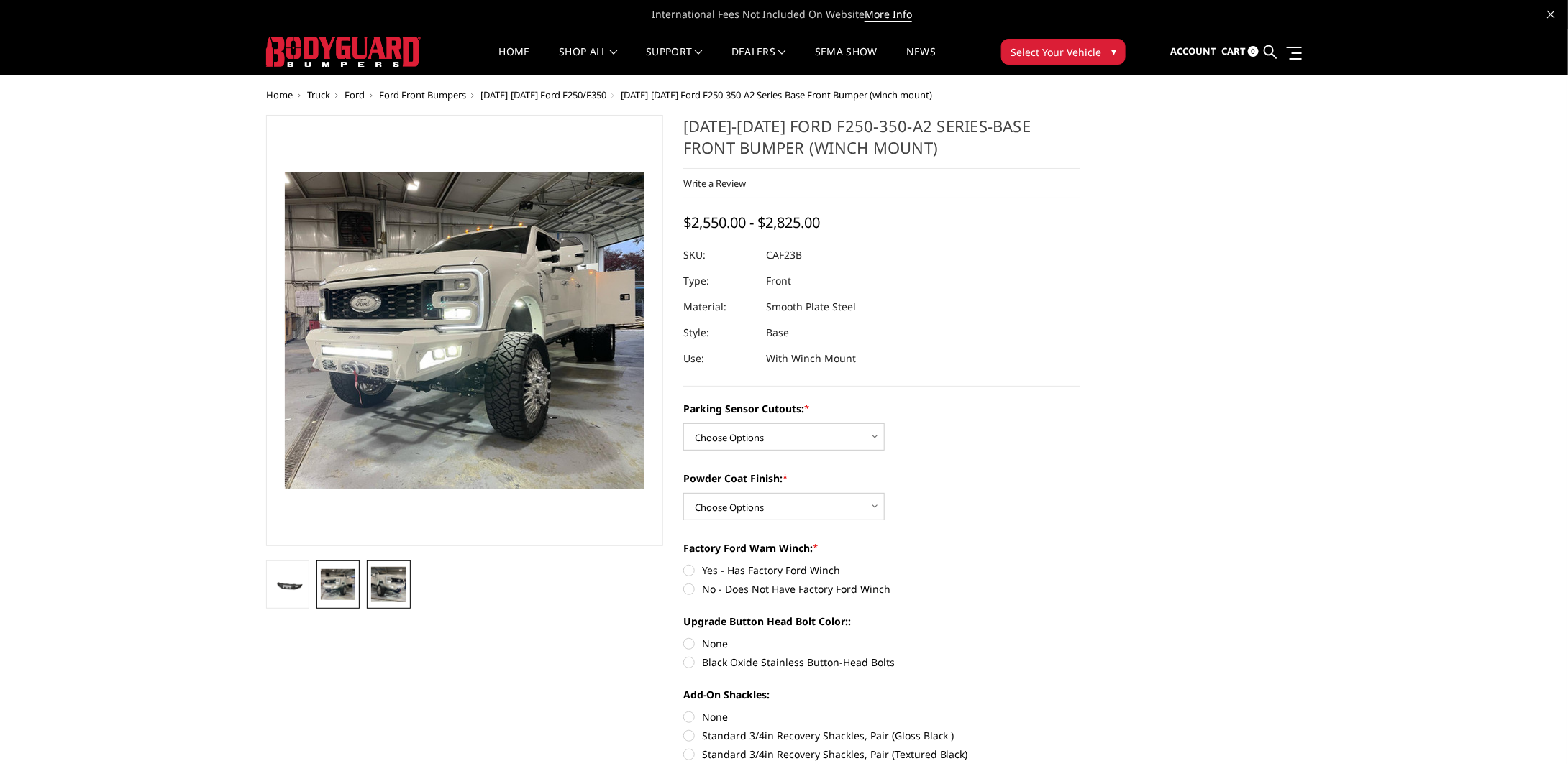
click at [403, 594] on img at bounding box center [388, 584] width 34 height 34
